Goal: Transaction & Acquisition: Purchase product/service

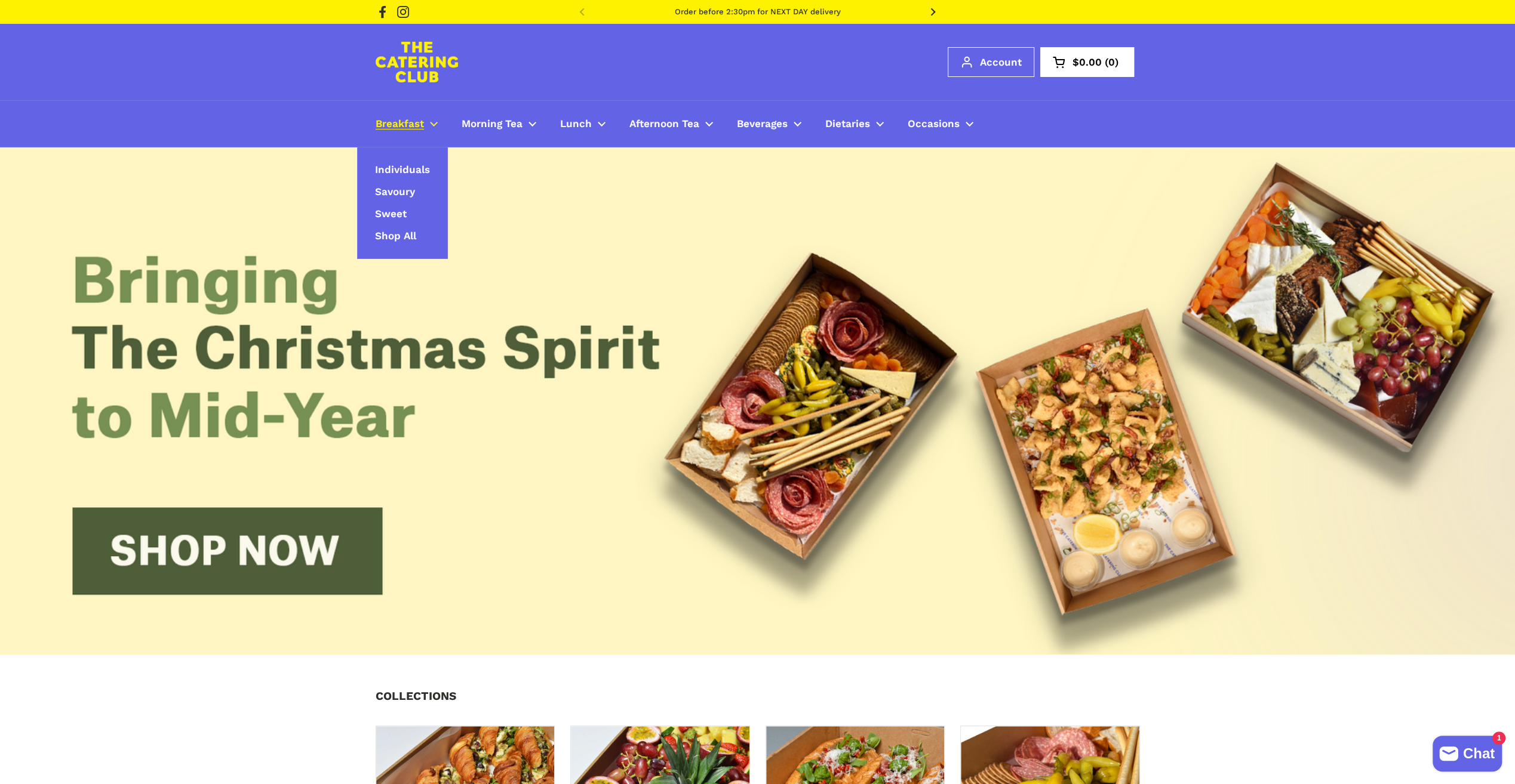
click at [419, 125] on span "Breakfast" at bounding box center [400, 124] width 48 height 13
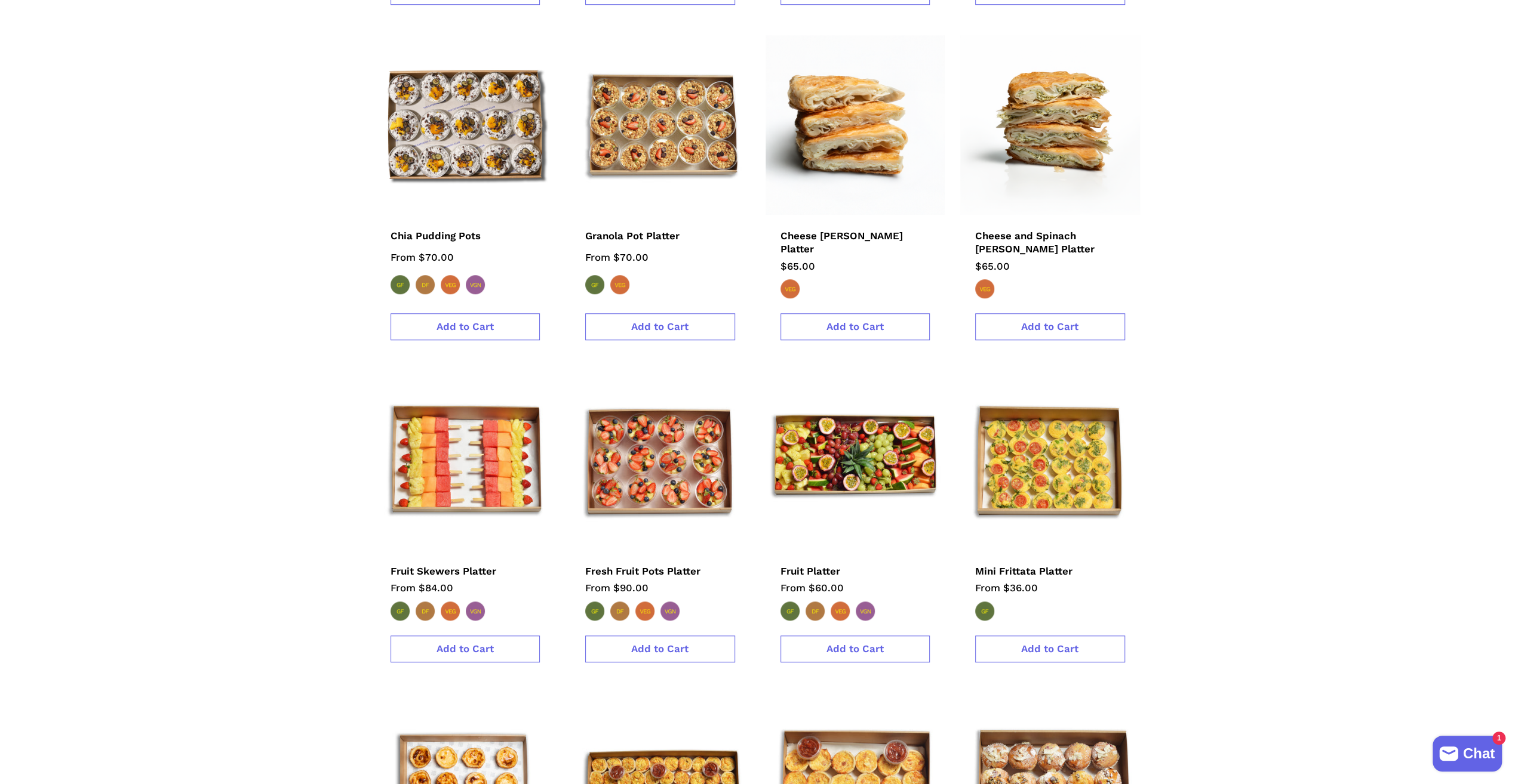
scroll to position [955, 0]
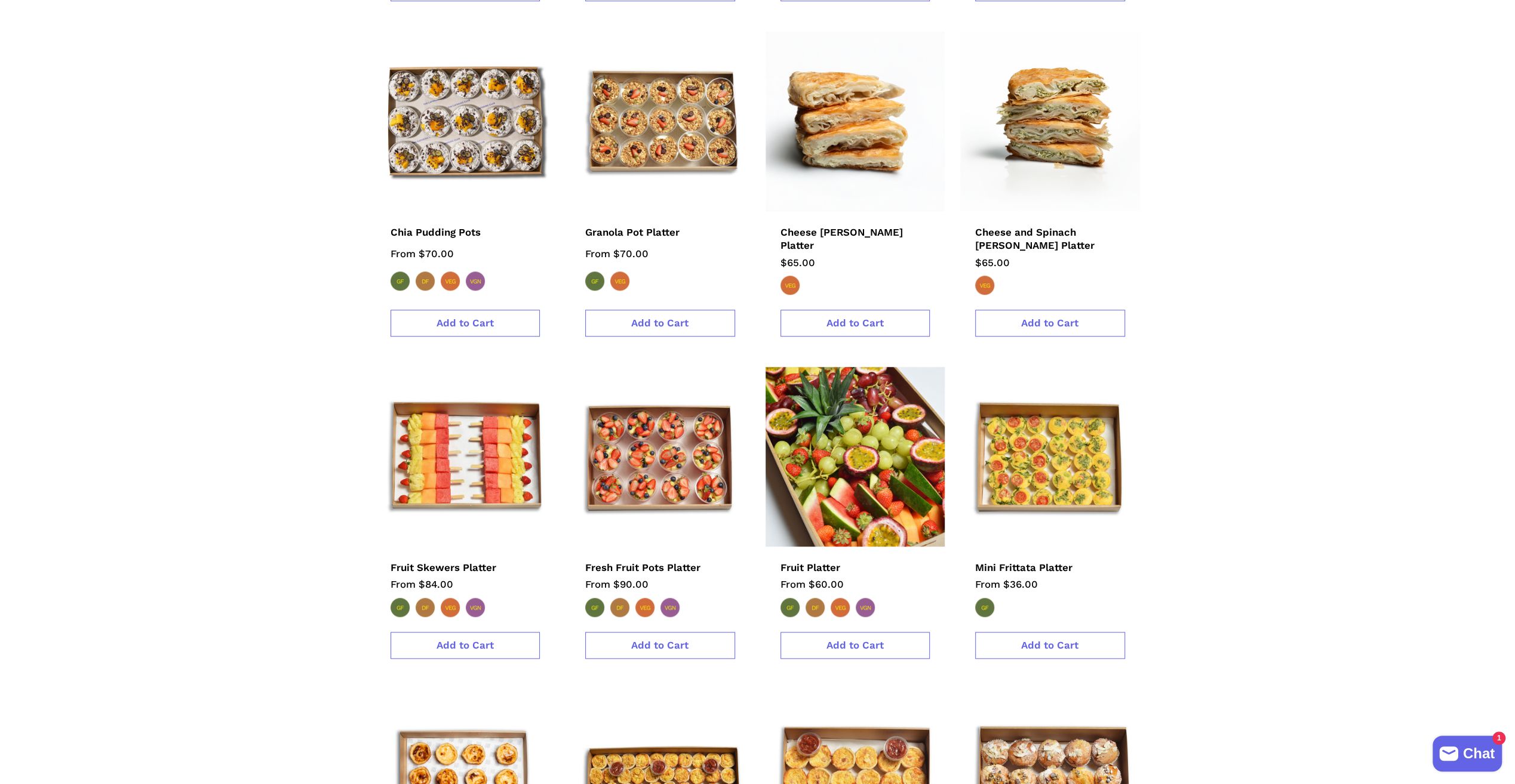
click at [811, 431] on img at bounding box center [855, 457] width 198 height 198
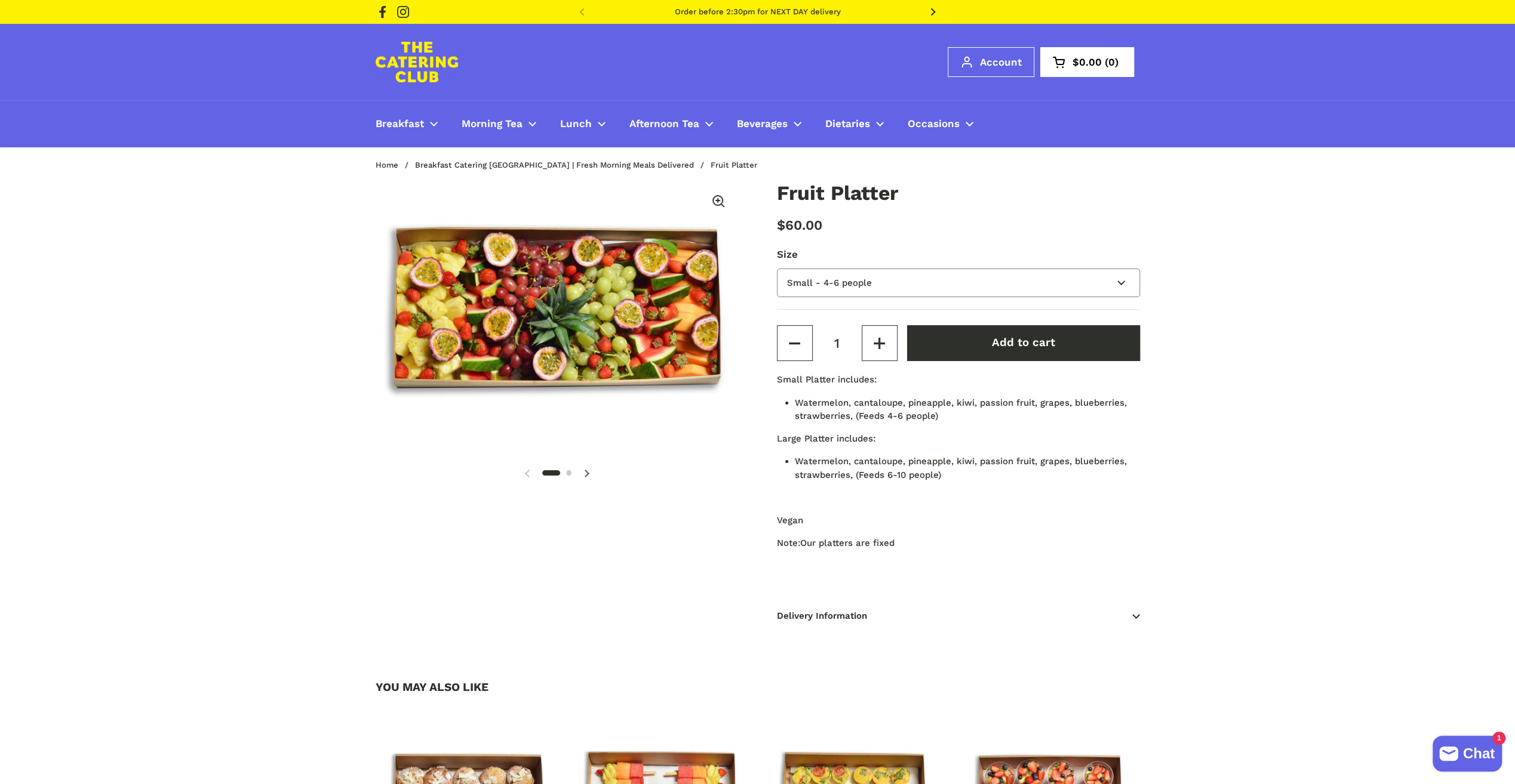
click at [1069, 286] on select "Small - 4-6 people Large - 6-10 people" at bounding box center [959, 283] width 363 height 29
select select "Large - 6-10 people"
click at [777, 269] on select "Small - 4-6 people Large - 6-10 people" at bounding box center [959, 283] width 363 height 29
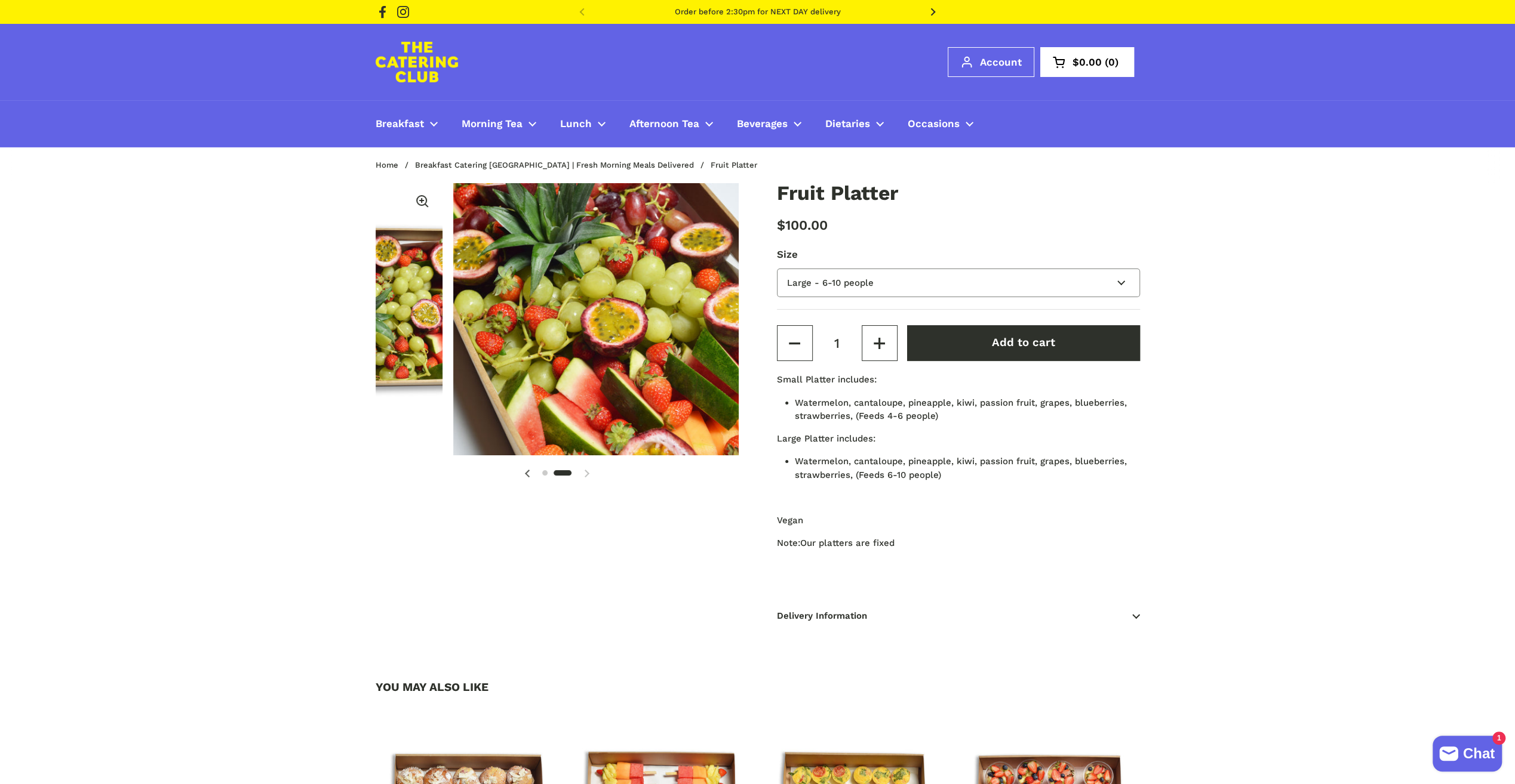
scroll to position [0, 374]
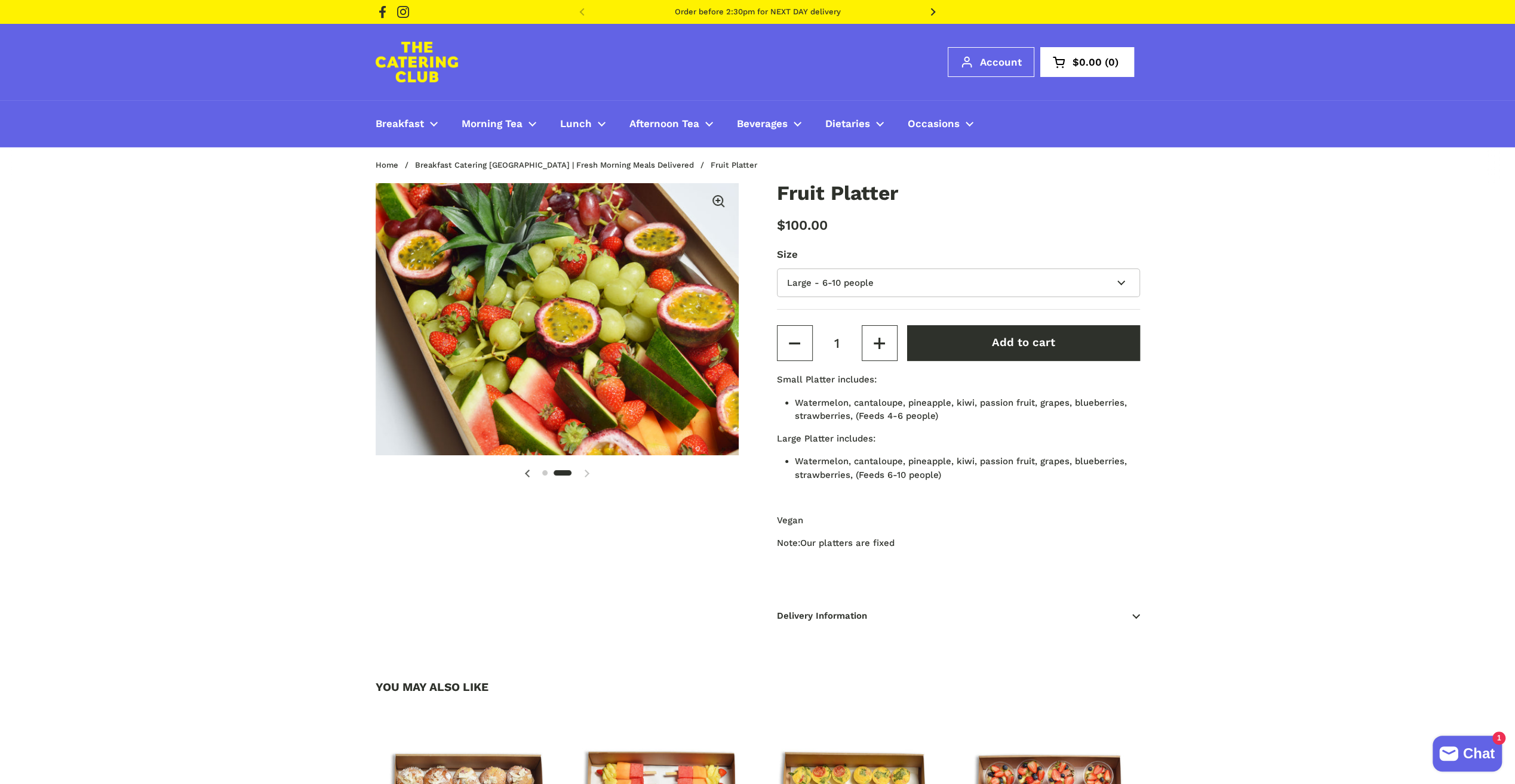
click at [1139, 223] on div "$100.00" at bounding box center [959, 225] width 363 height 21
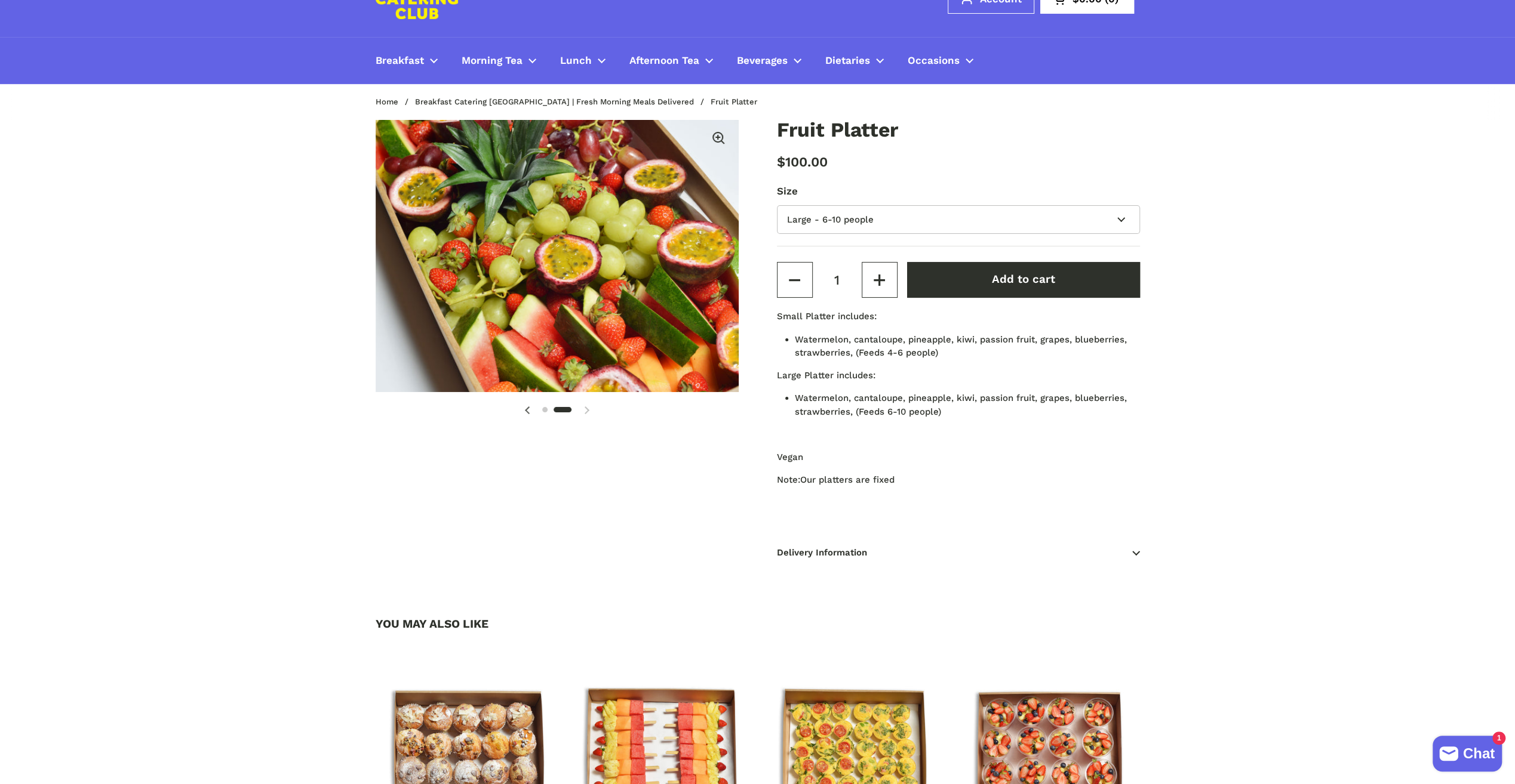
scroll to position [0, 0]
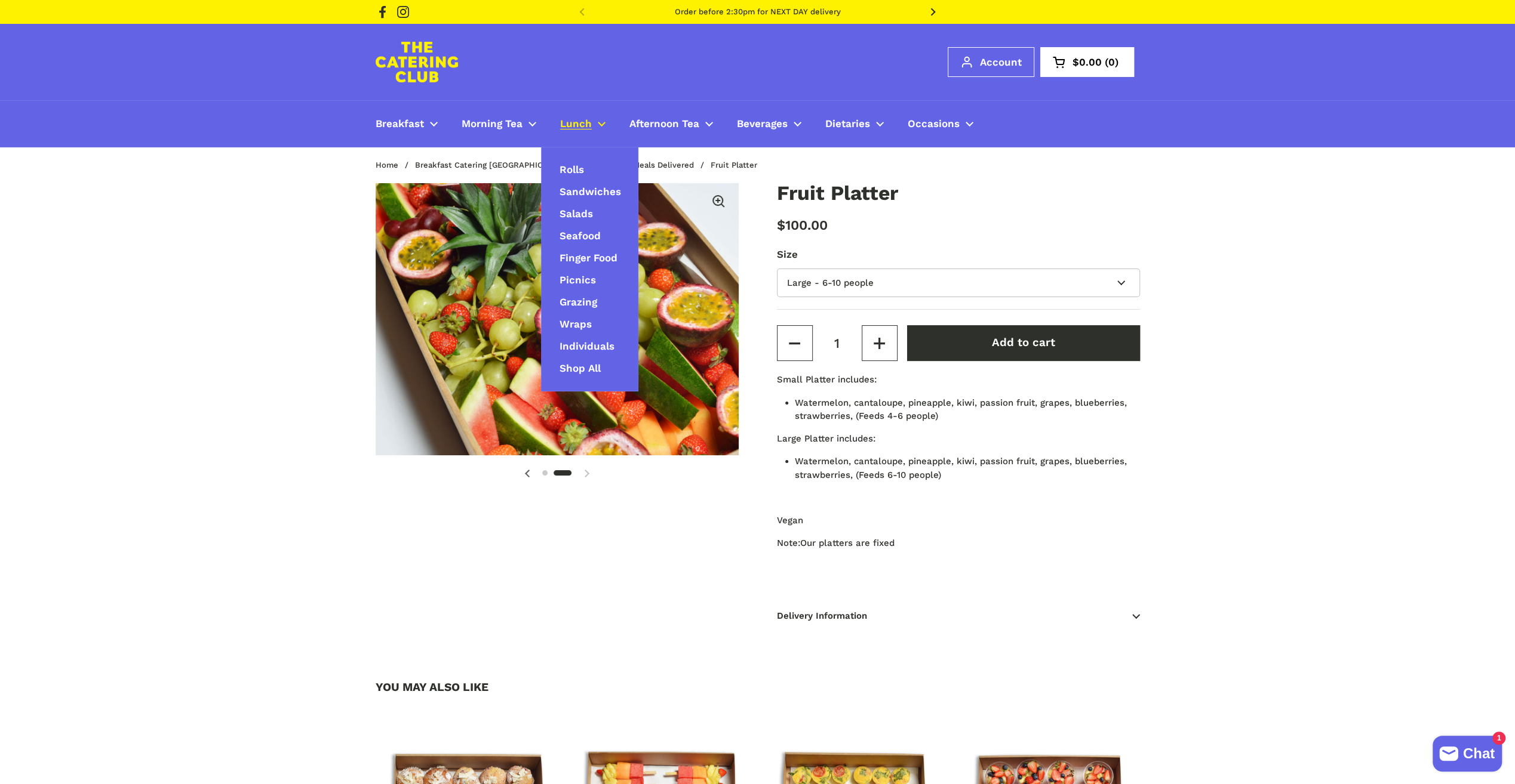
click at [586, 122] on span "Lunch" at bounding box center [576, 124] width 32 height 13
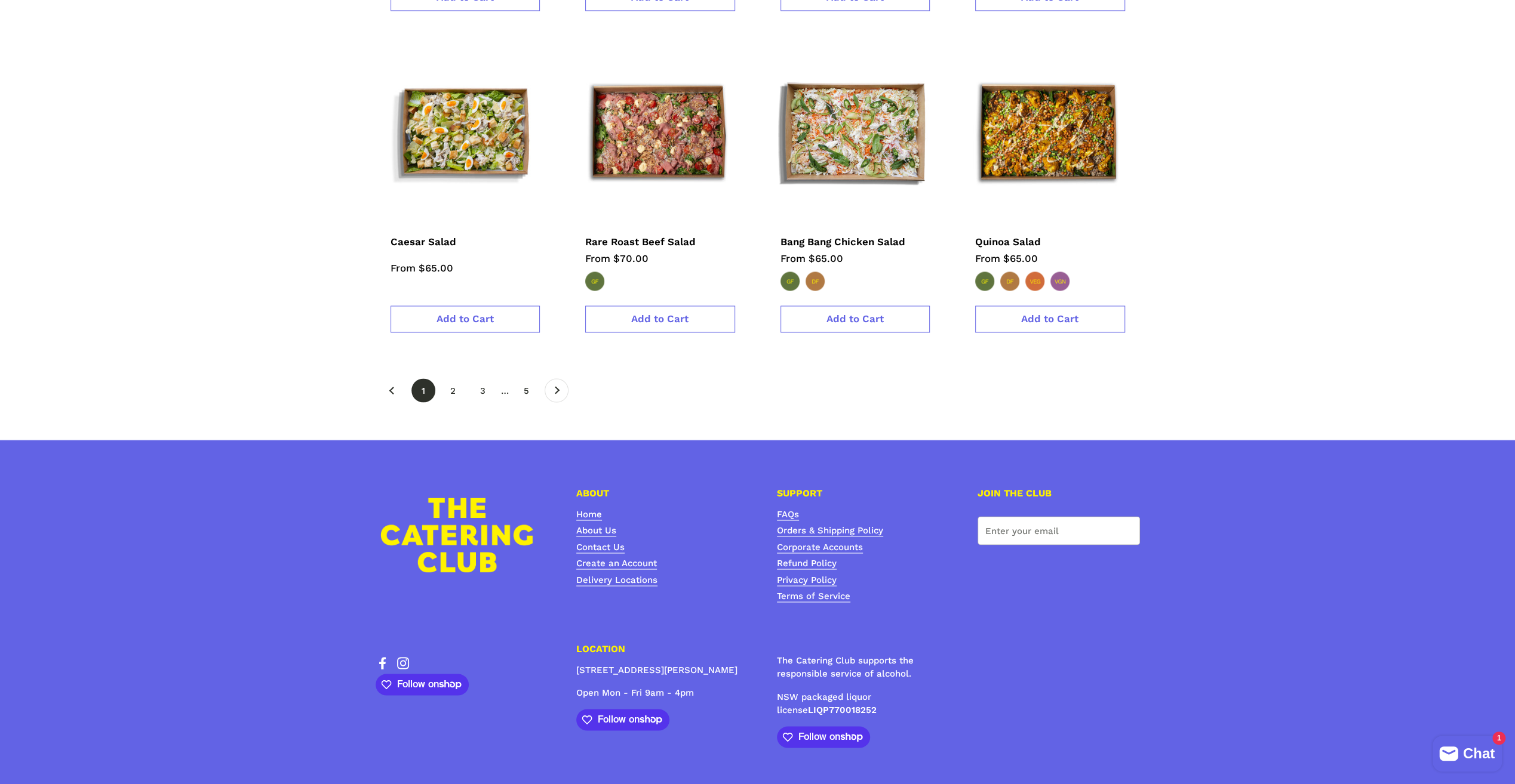
scroll to position [1910, 0]
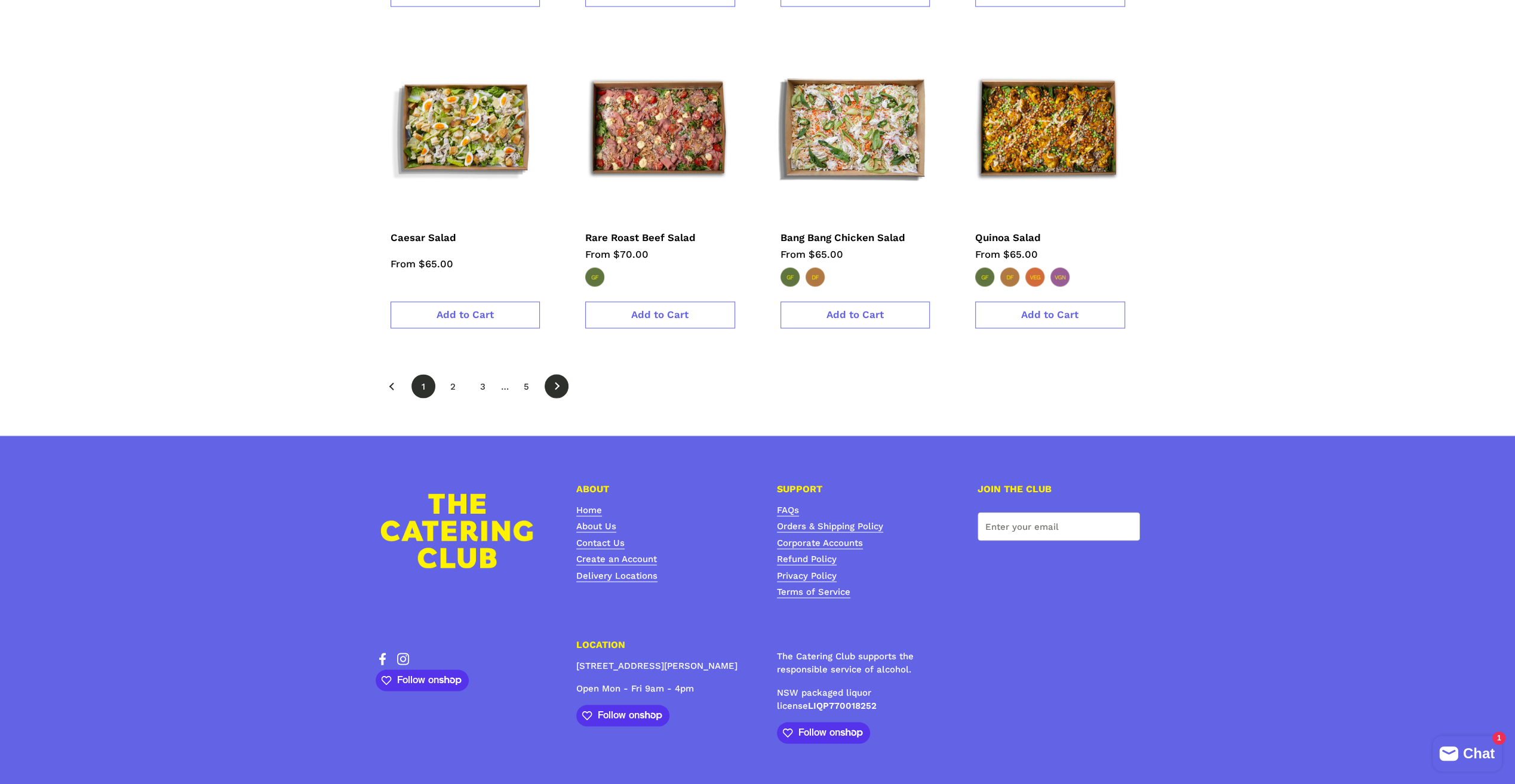
click at [550, 374] on link "Next" at bounding box center [557, 386] width 24 height 24
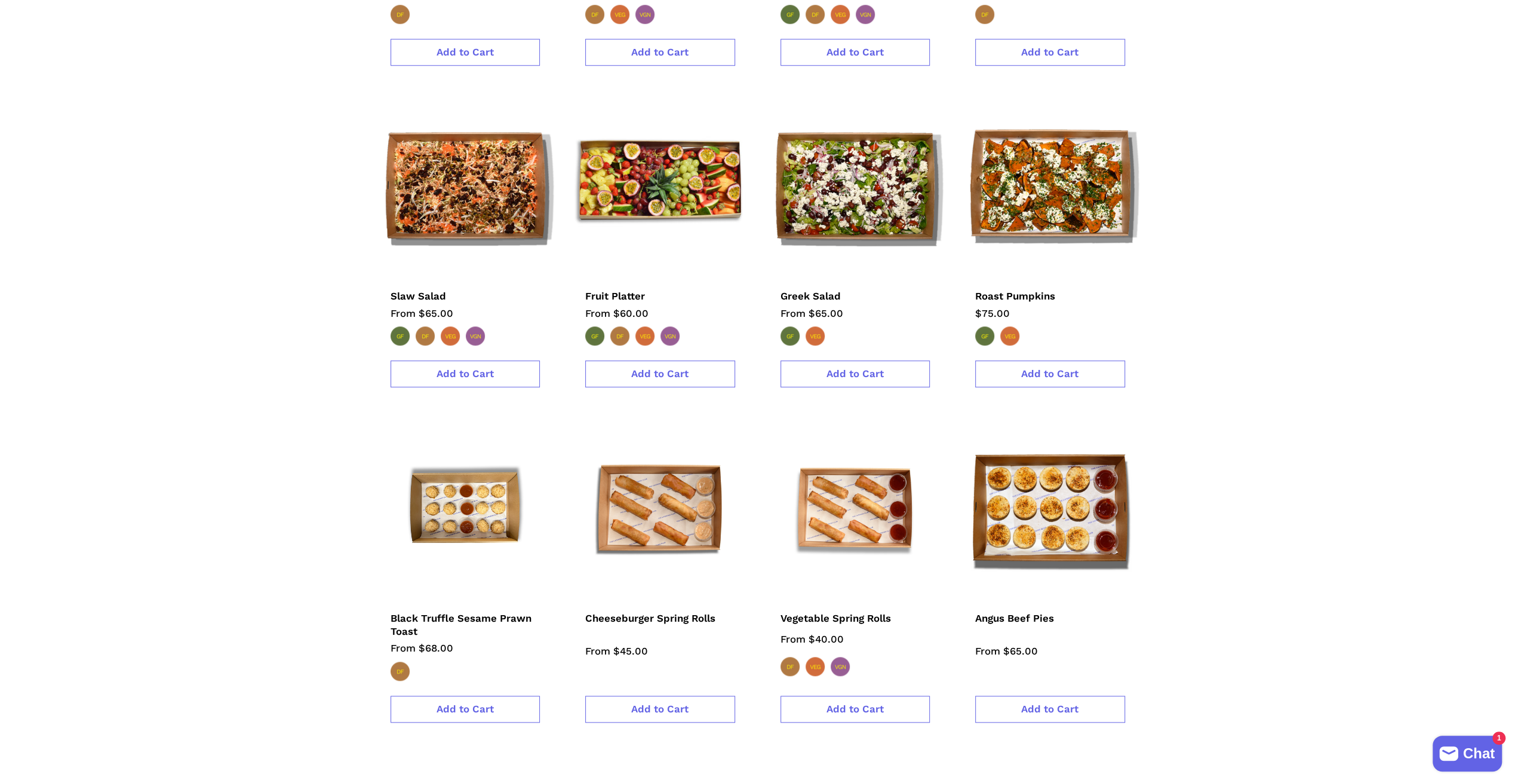
scroll to position [1612, 0]
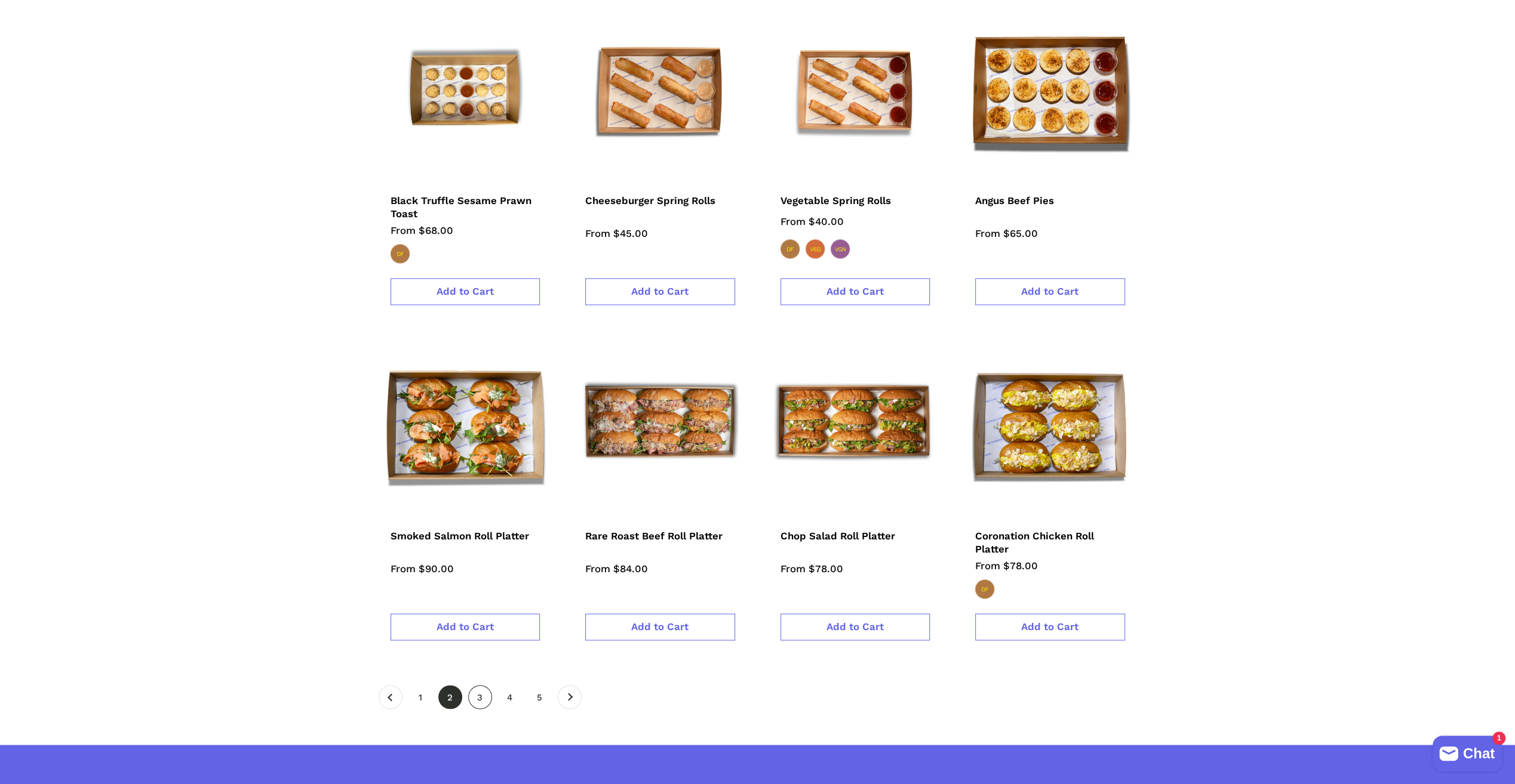
click at [482, 685] on link "page 3" at bounding box center [480, 698] width 24 height 24
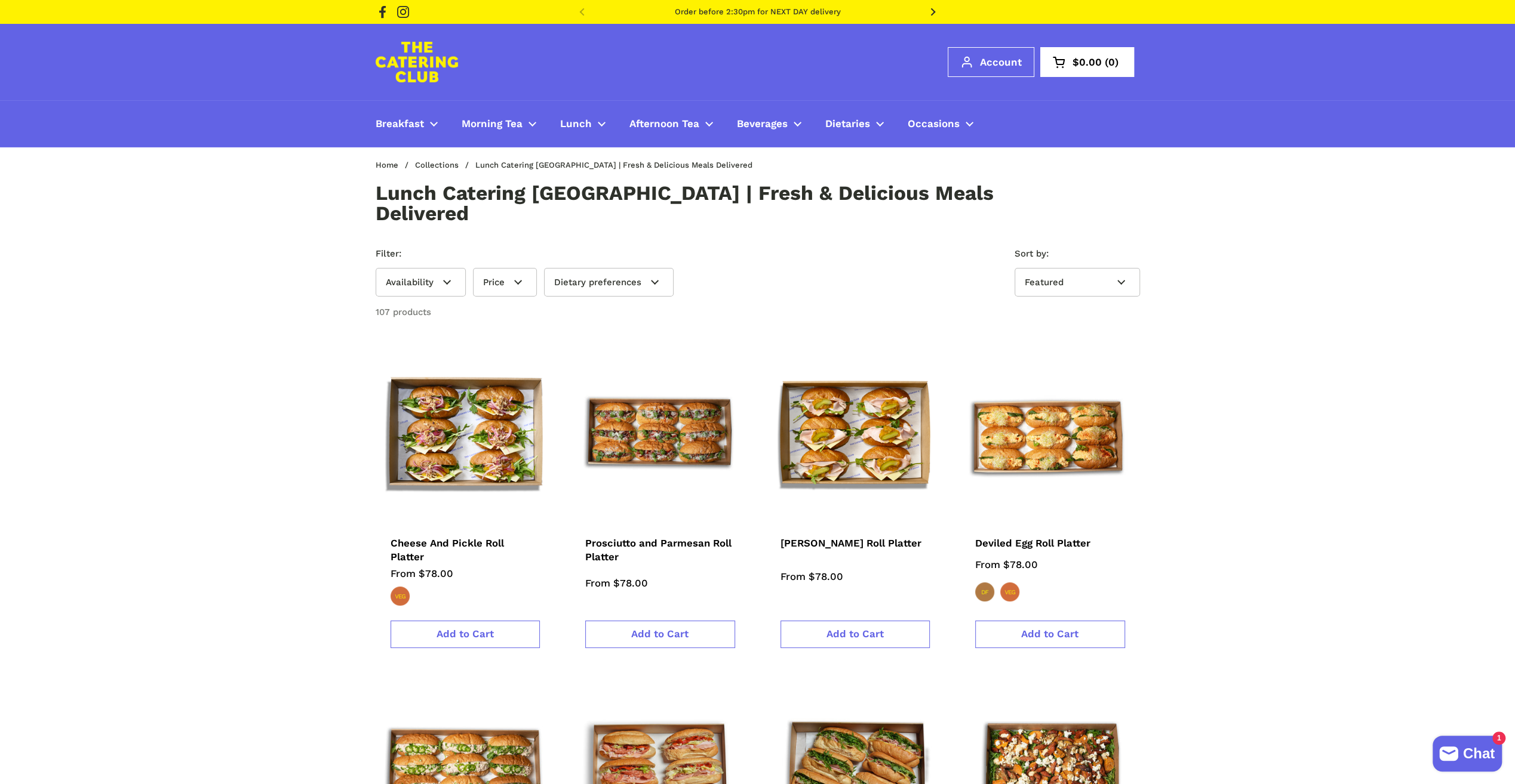
click at [387, 233] on span "Shop All" at bounding box center [396, 236] width 41 height 13
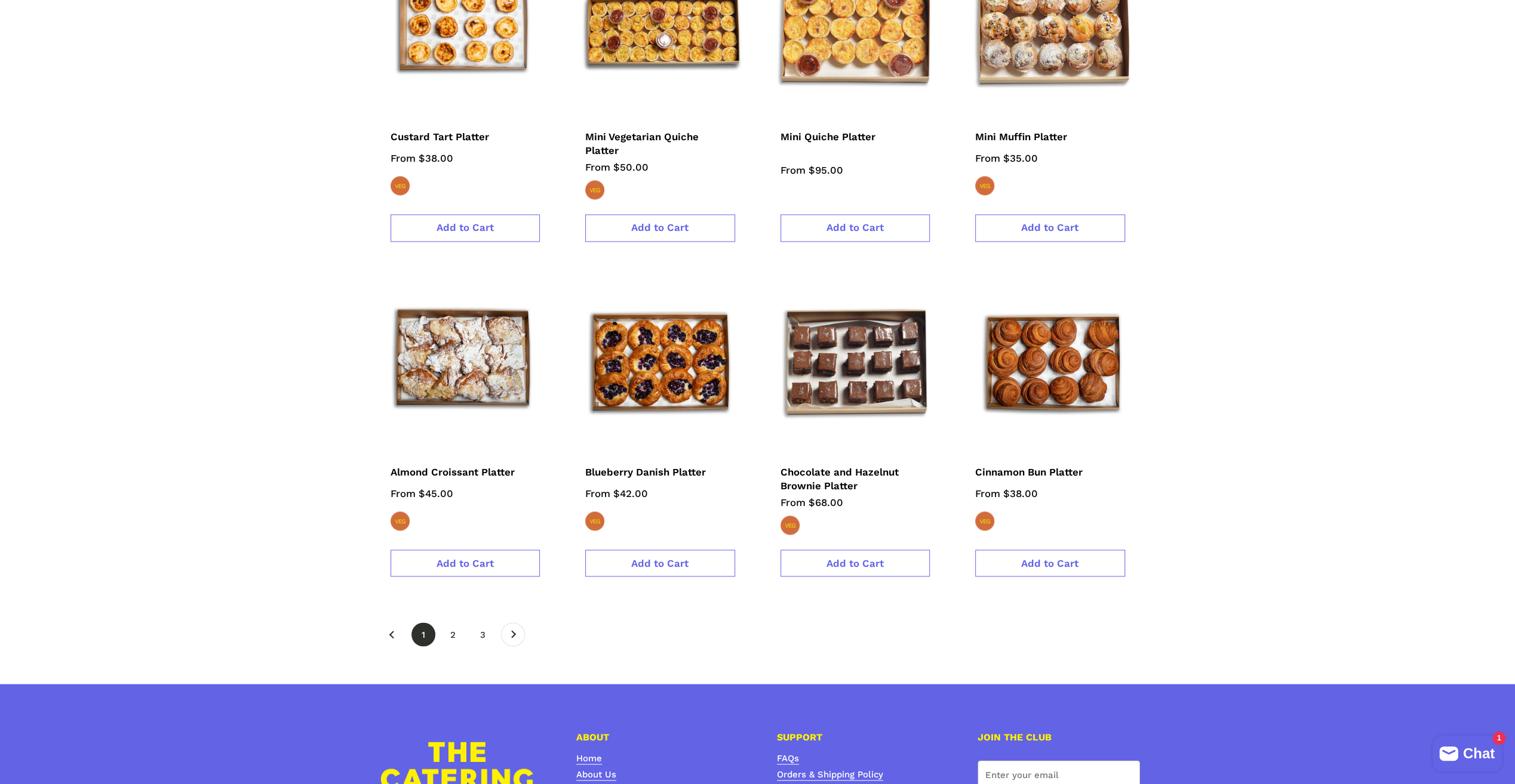
scroll to position [1910, 0]
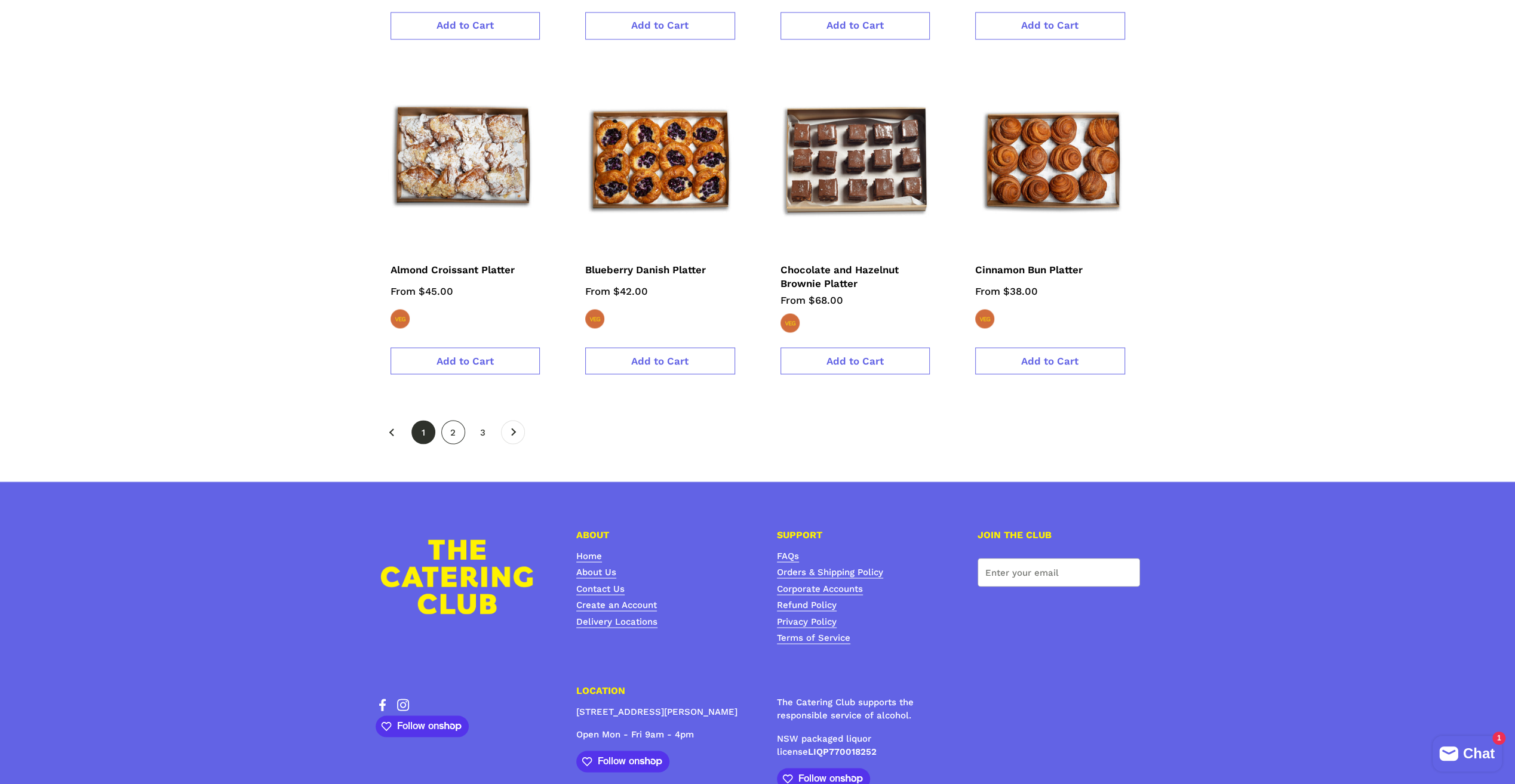
click at [452, 420] on link "page 2" at bounding box center [453, 432] width 24 height 24
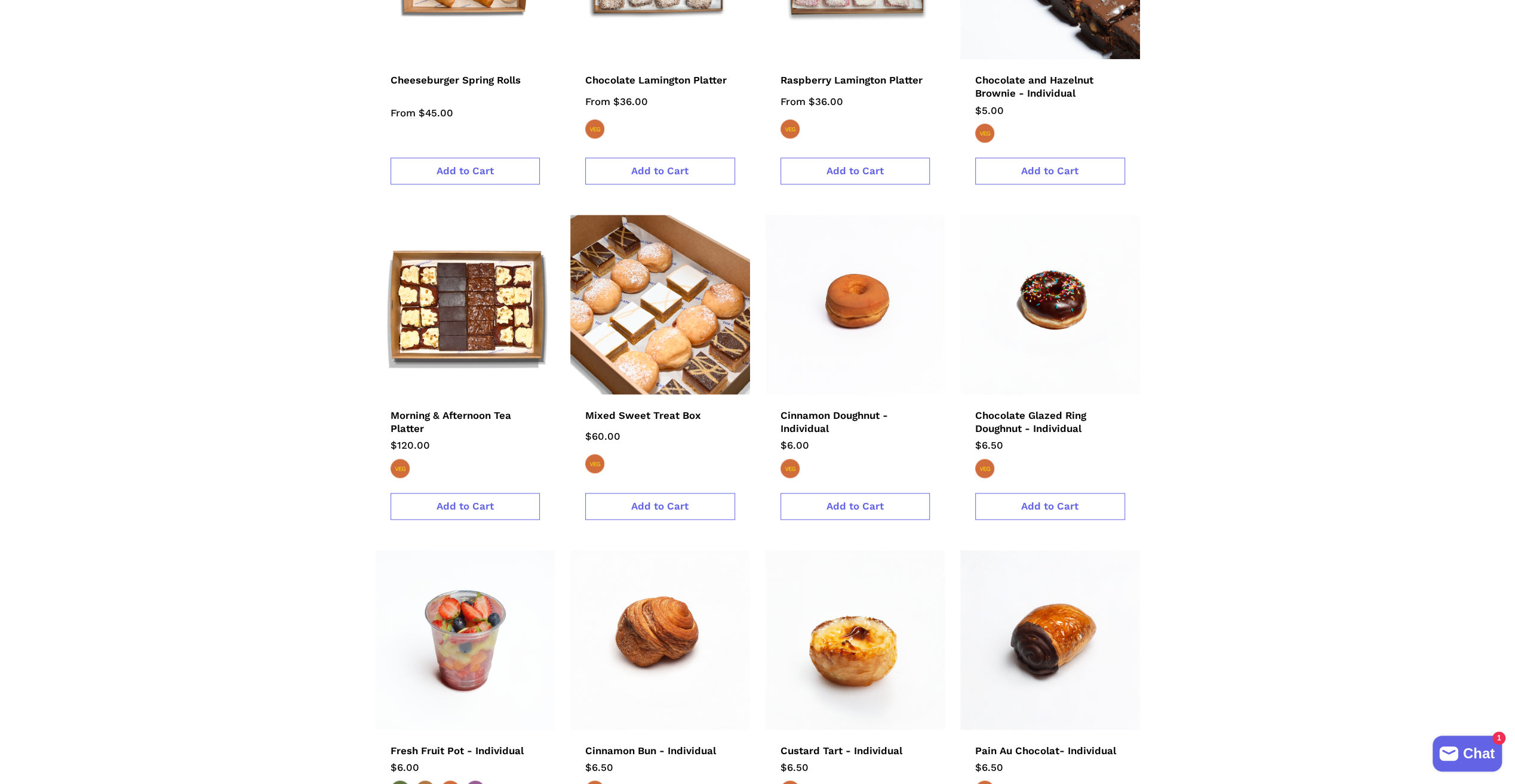
scroll to position [1731, 0]
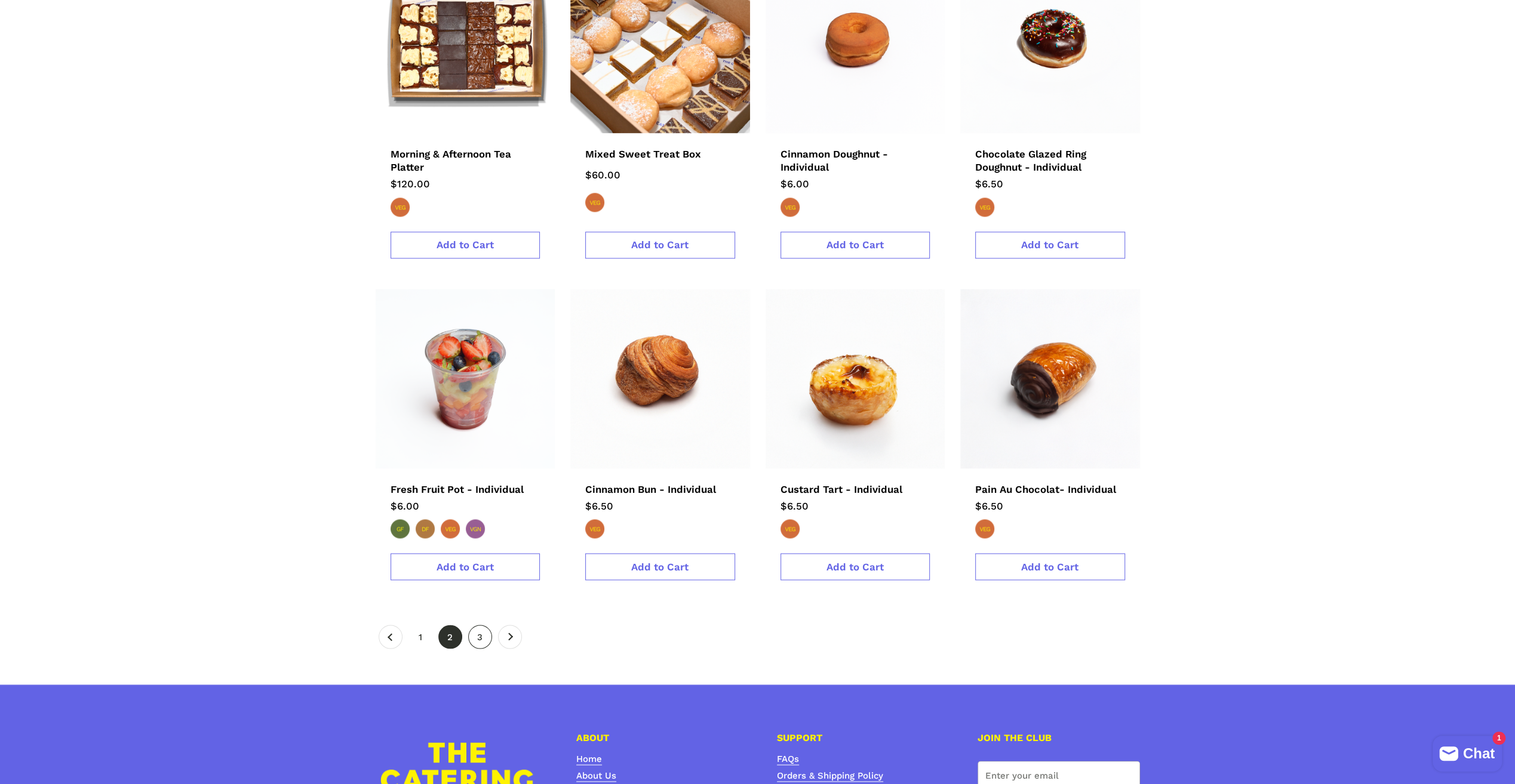
click at [482, 625] on link "page 3" at bounding box center [480, 637] width 24 height 24
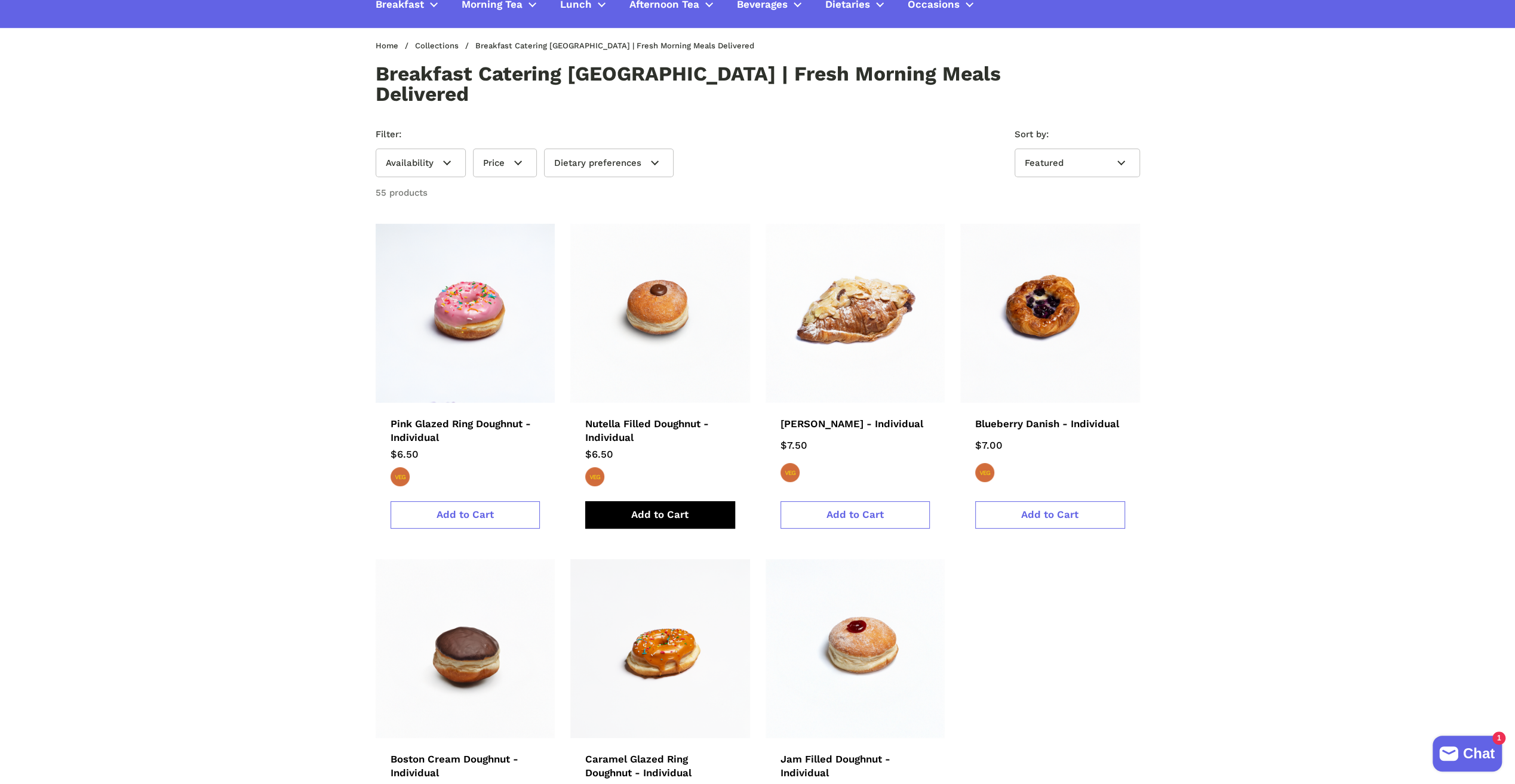
scroll to position [478, 0]
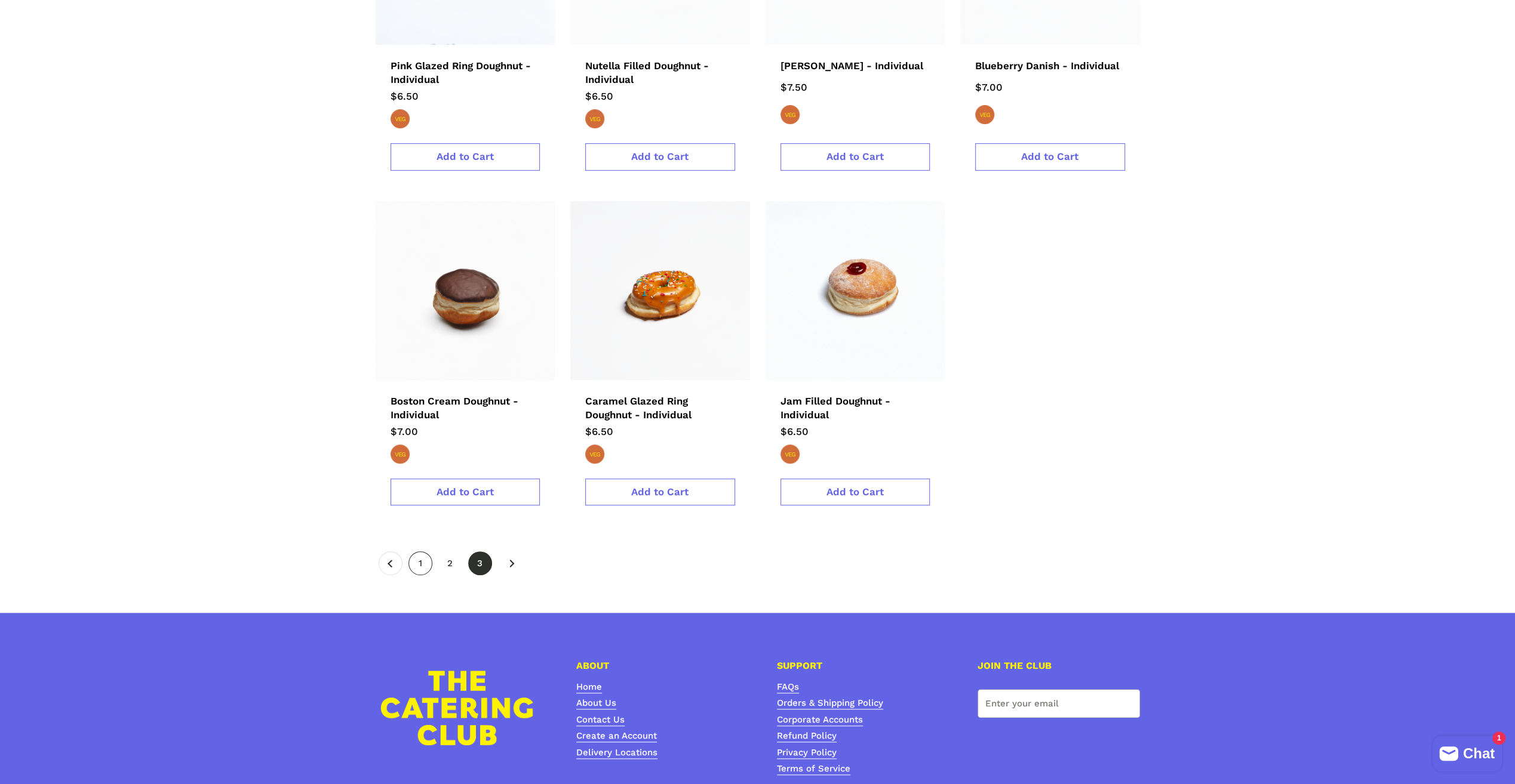
click at [423, 551] on link "page 1" at bounding box center [421, 564] width 24 height 24
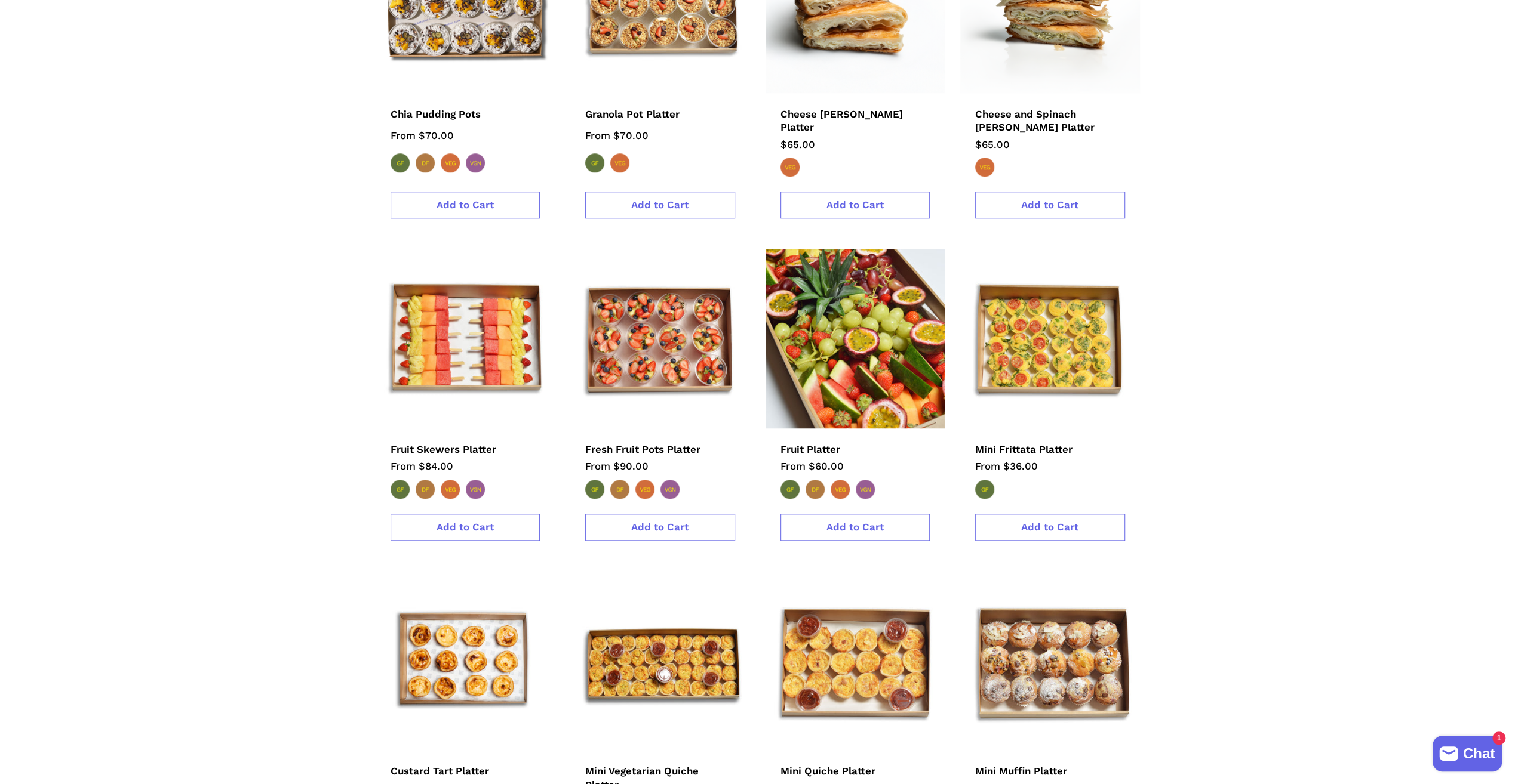
scroll to position [1075, 0]
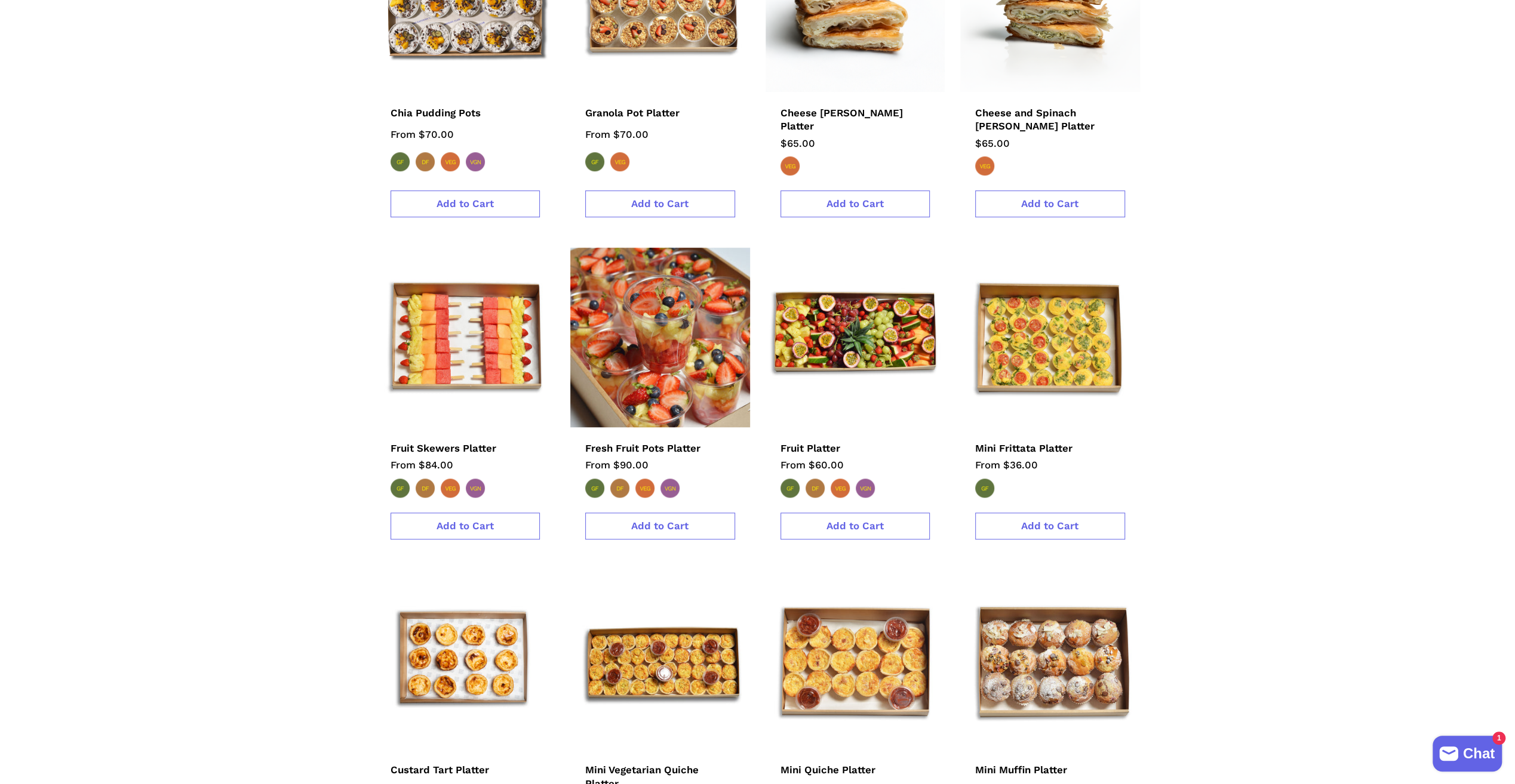
click at [625, 340] on img at bounding box center [660, 337] width 198 height 198
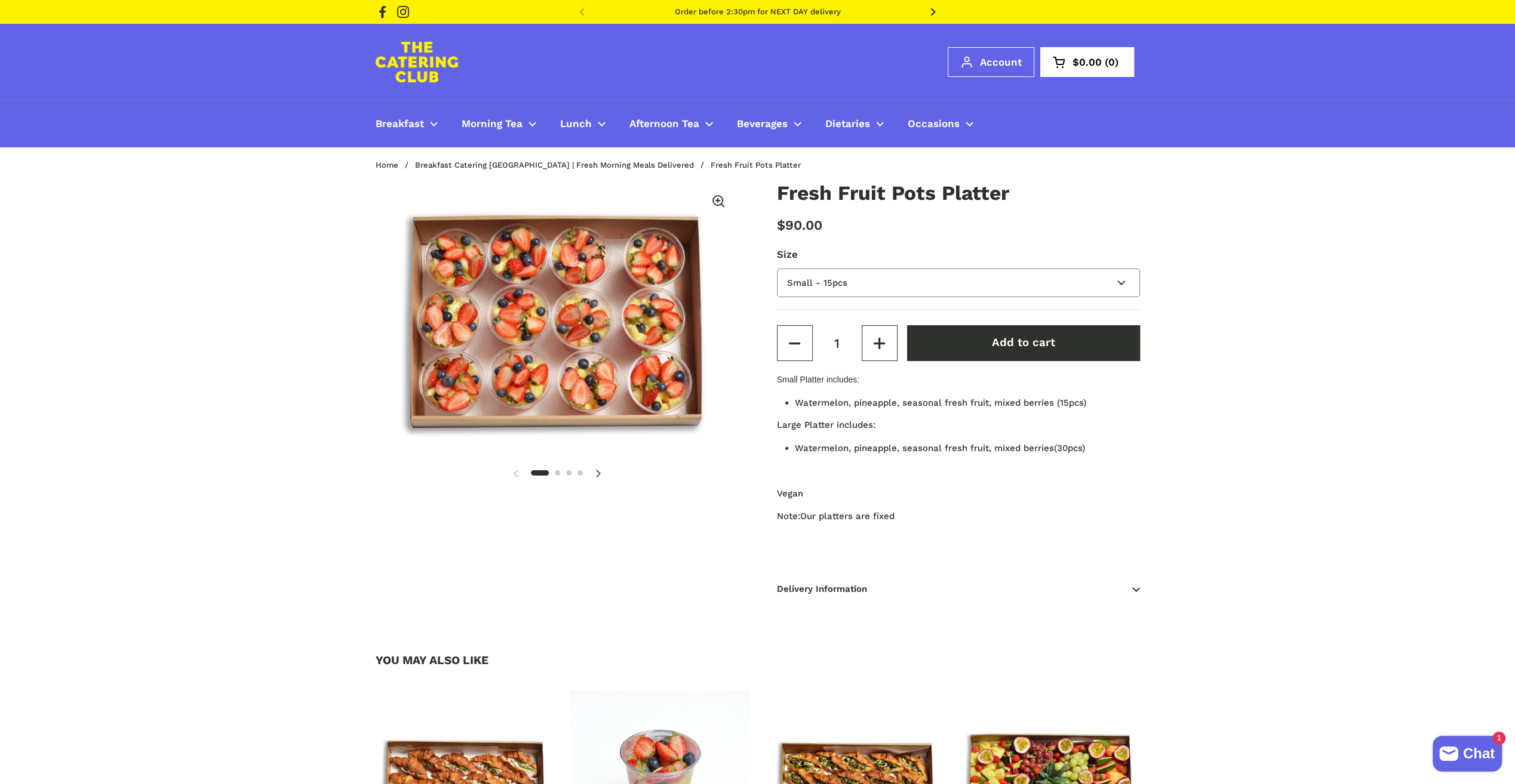
click at [938, 276] on select "Small - 15pcs Large - 30pcs" at bounding box center [959, 283] width 363 height 29
select select "Large - 30pcs"
click at [777, 269] on select "Small - 15pcs Large - 30pcs" at bounding box center [959, 283] width 363 height 29
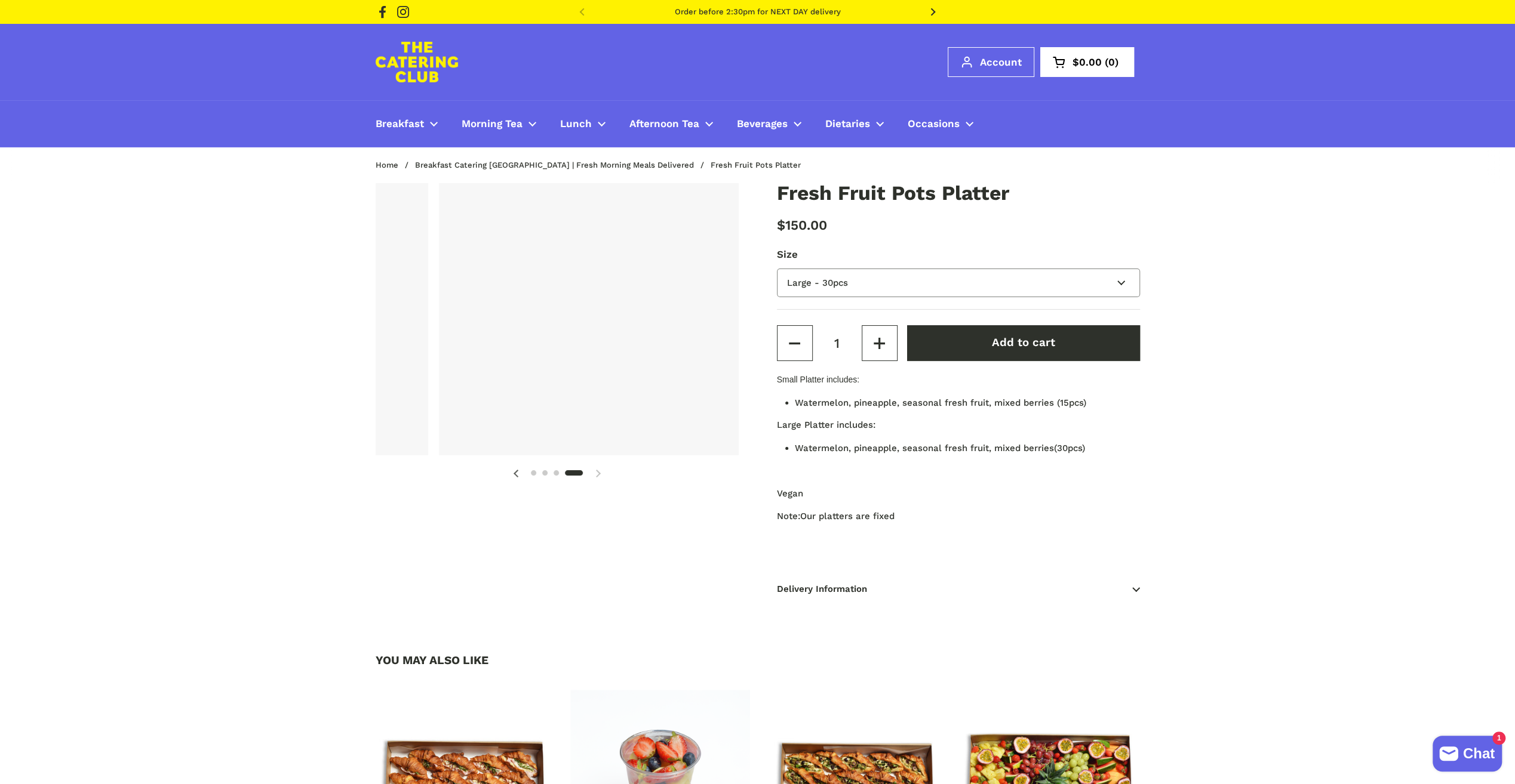
scroll to position [0, 1121]
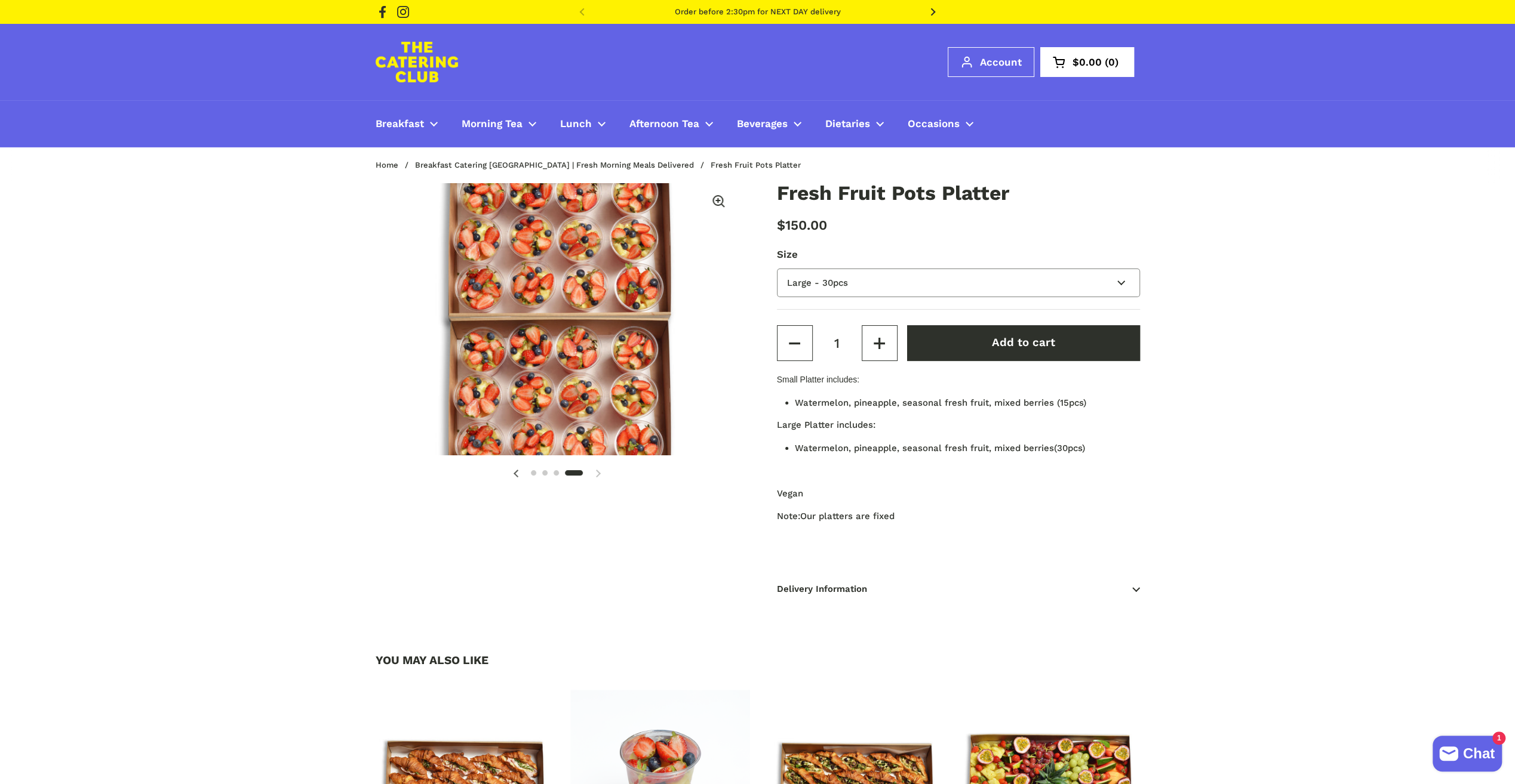
click at [874, 281] on select "Small - 15pcs Large - 30pcs" at bounding box center [959, 283] width 363 height 29
select select "Small - 15pcs"
click at [777, 269] on select "Small - 15pcs Large - 30pcs" at bounding box center [959, 283] width 363 height 29
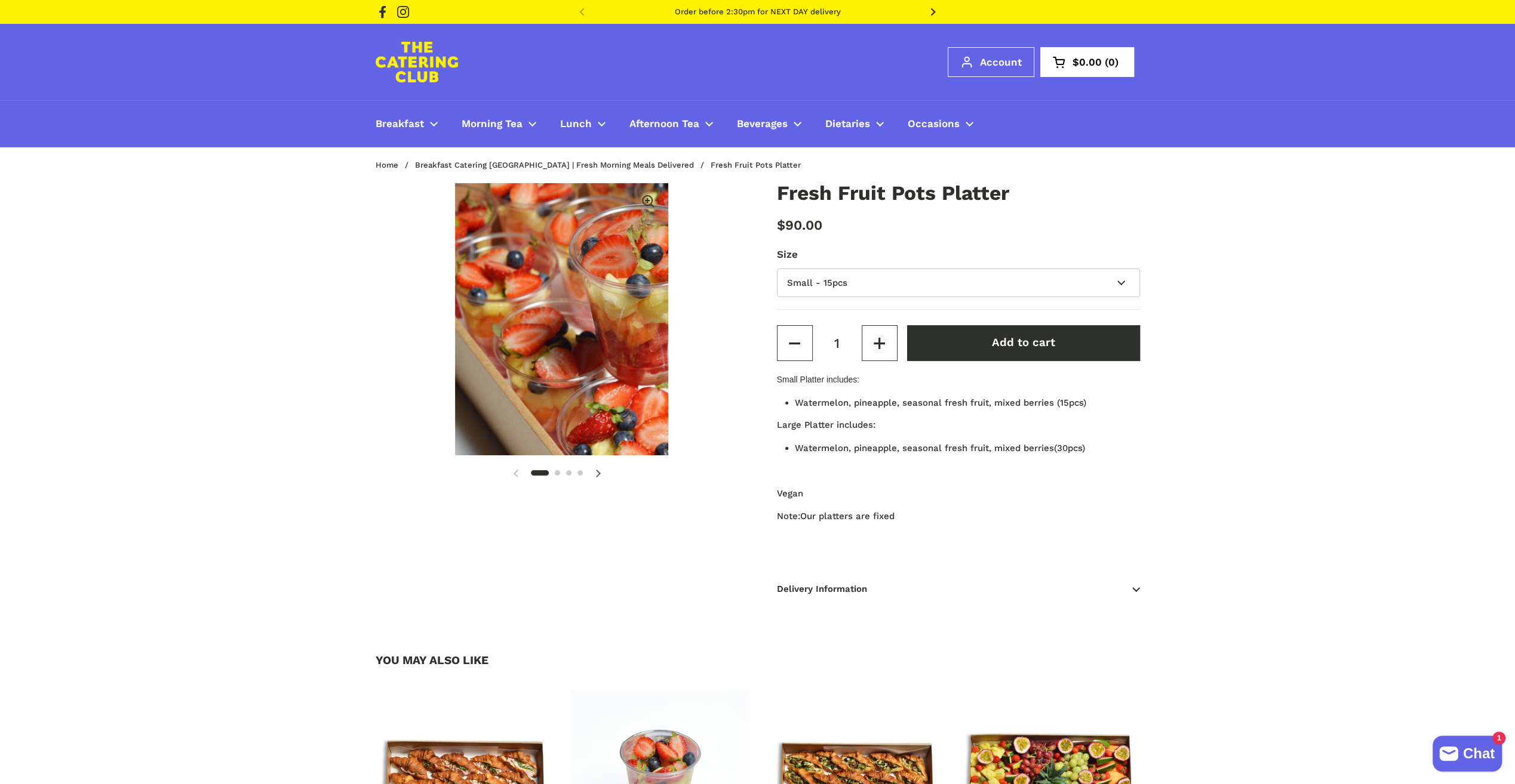
click at [1250, 227] on section "1 / 4 Fresh Fruit Pots Platter $90.00 Size Small - 15pcs Large - 30pcs Quantity…" at bounding box center [758, 401] width 1515 height 436
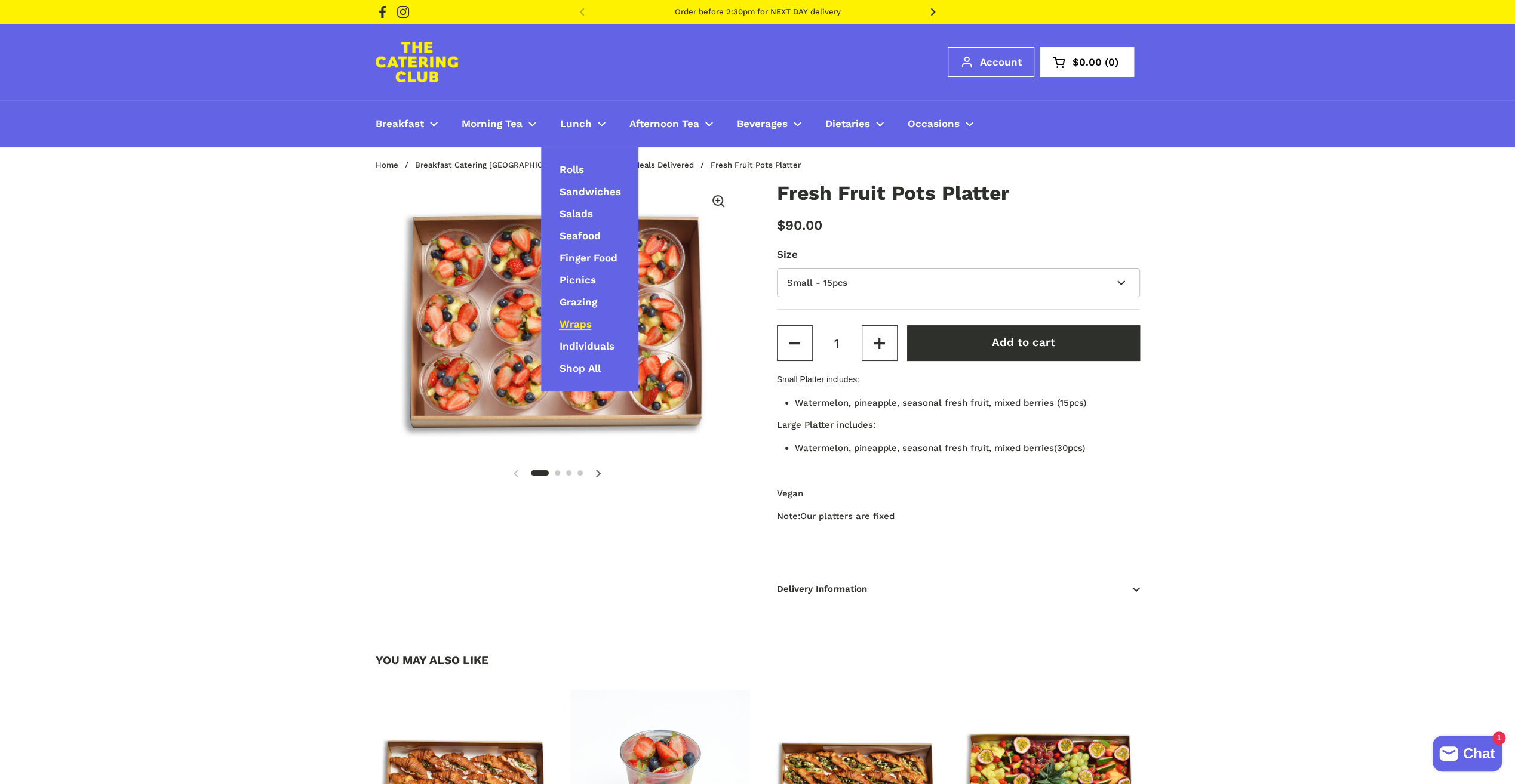
click at [590, 317] on link "Wraps" at bounding box center [575, 324] width 68 height 22
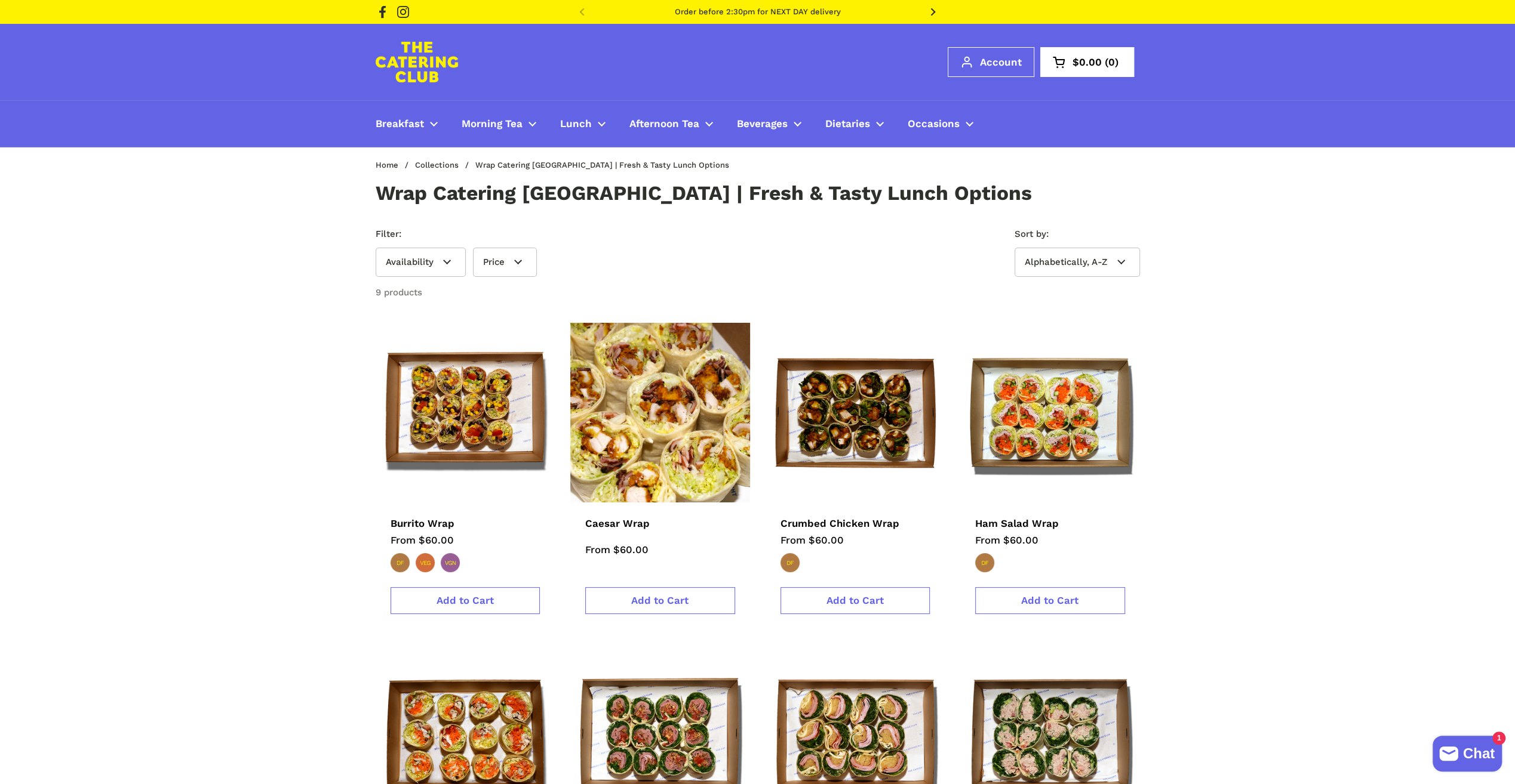
click at [687, 429] on img at bounding box center [660, 413] width 198 height 198
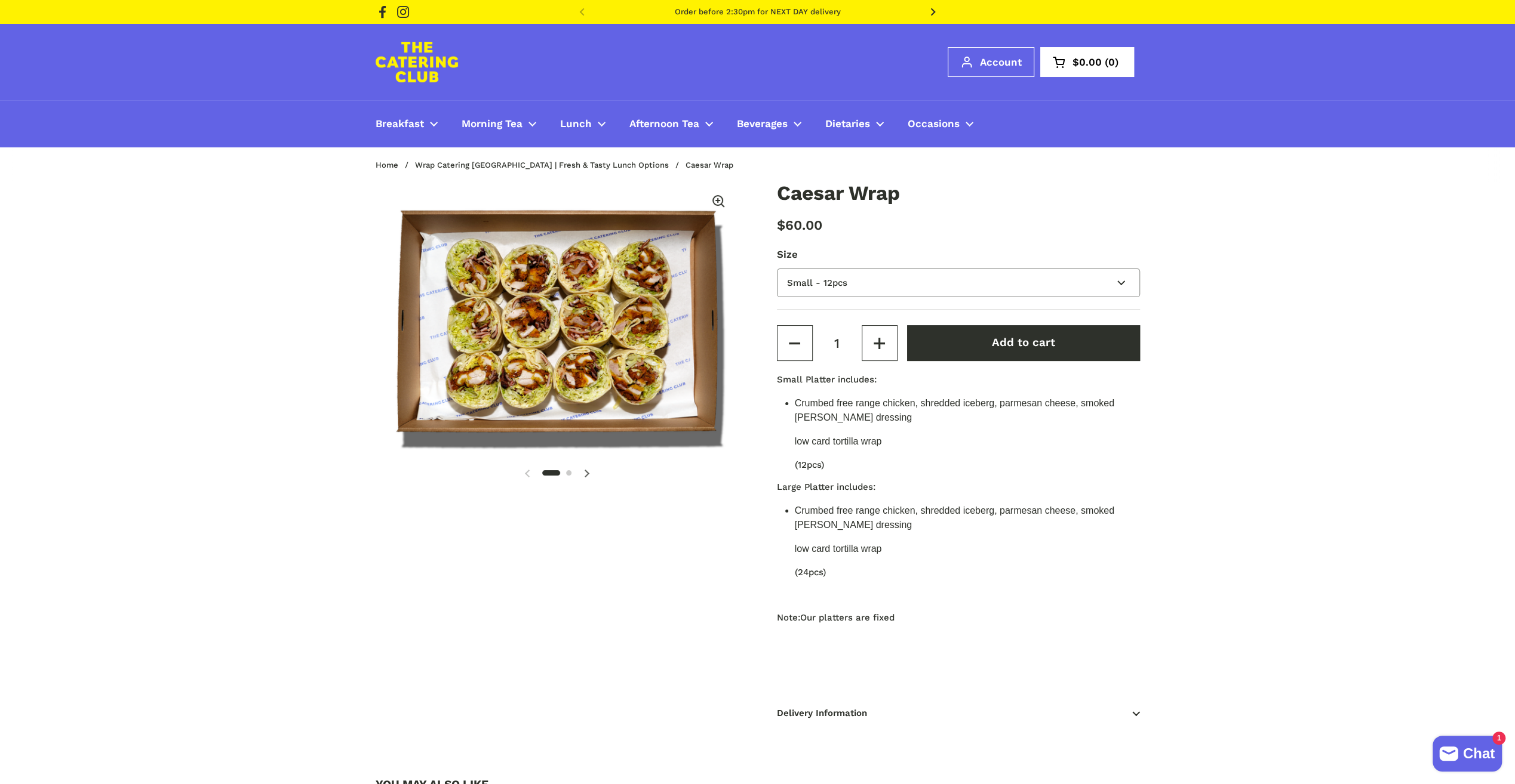
click at [888, 282] on select "Small - 12pcs Large - 24pcs" at bounding box center [959, 283] width 363 height 29
select select "Large - 24pcs"
click at [777, 269] on select "Small - 12pcs Large - 24pcs" at bounding box center [959, 283] width 363 height 29
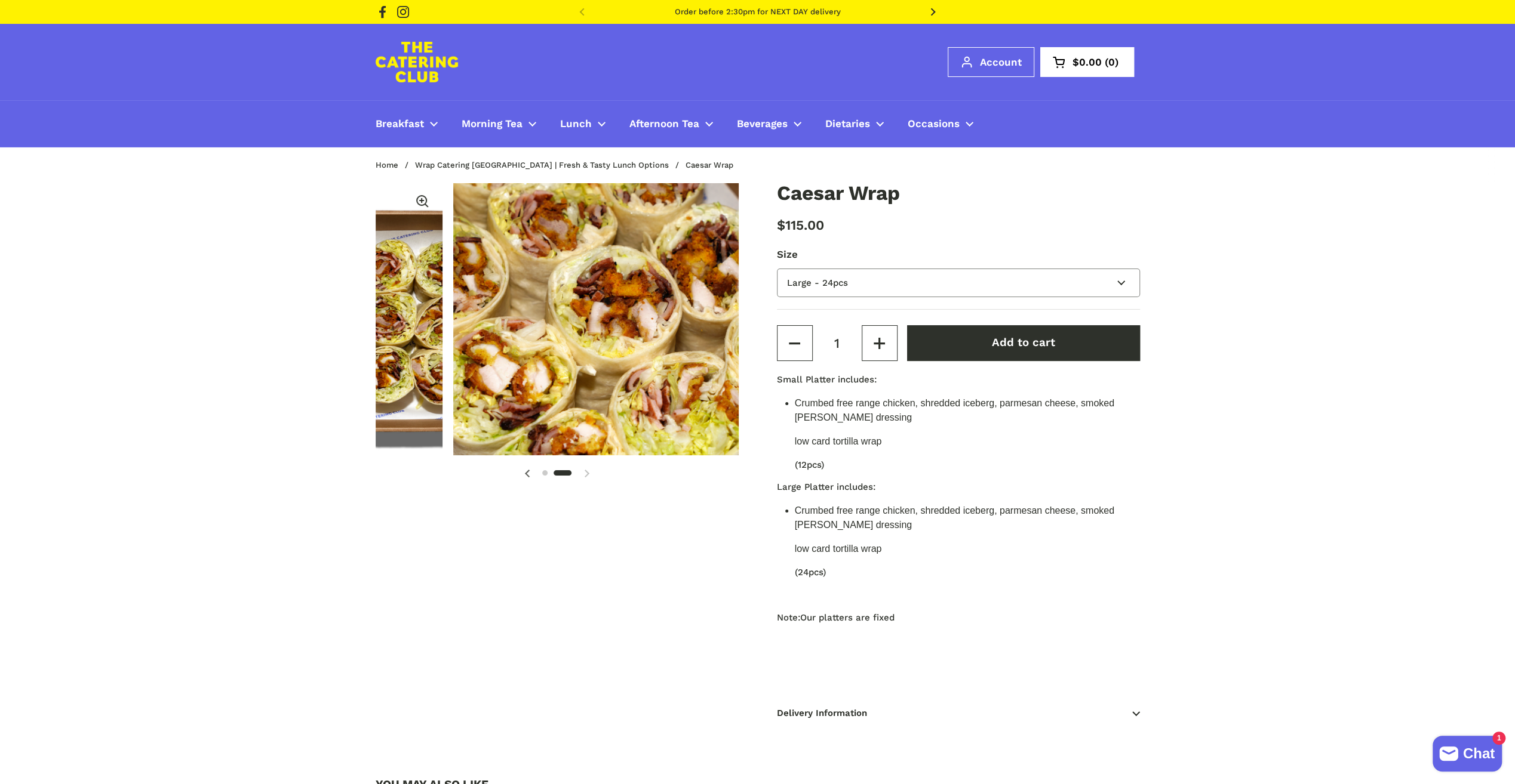
scroll to position [0, 374]
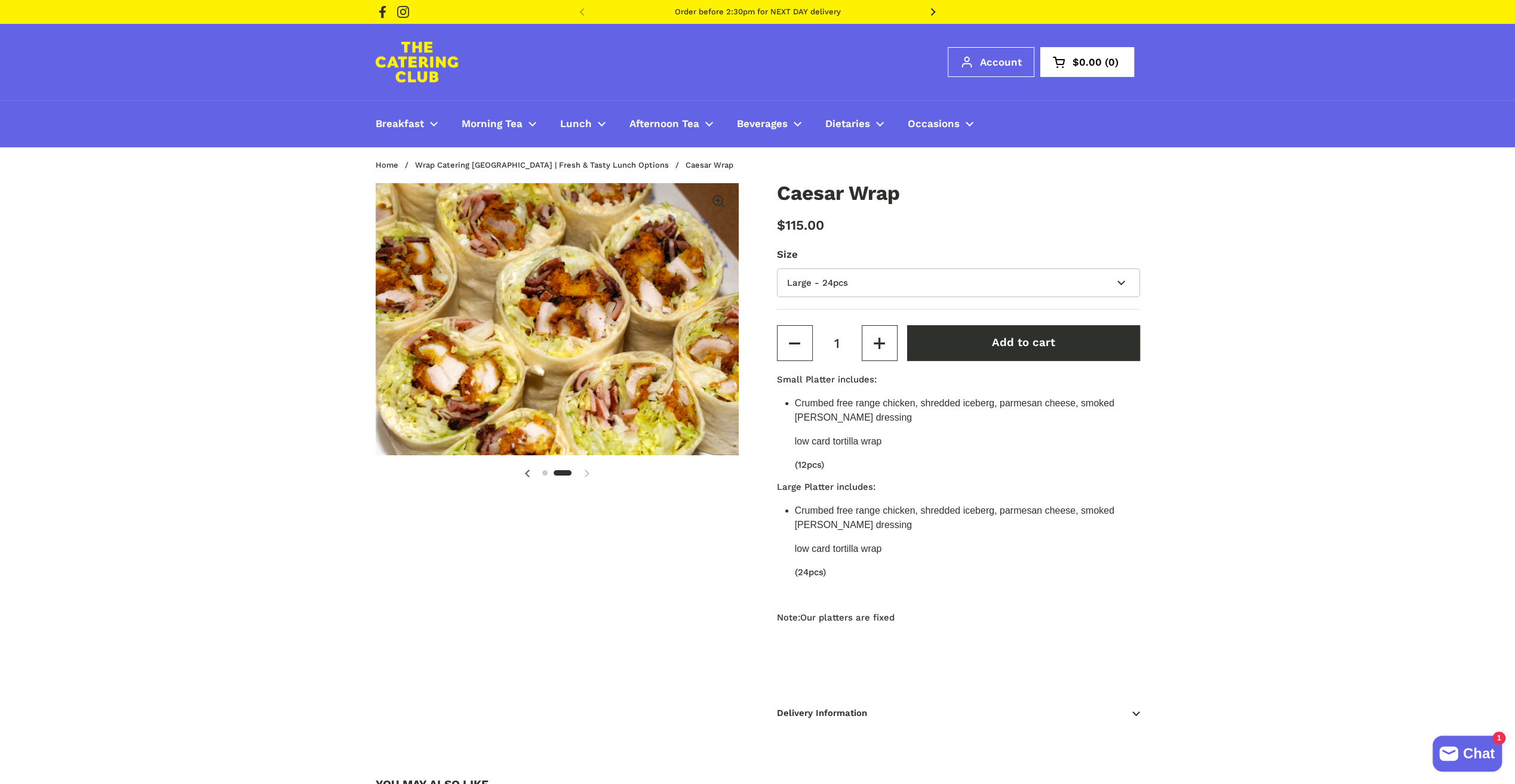
click at [1161, 274] on product-page "2 / 2 Caesar Wrap $115.00 Size Small - 12pcs Large - 24pcs Quantity 1 Add to ca…" at bounding box center [758, 464] width 812 height 560
